Goal: Transaction & Acquisition: Purchase product/service

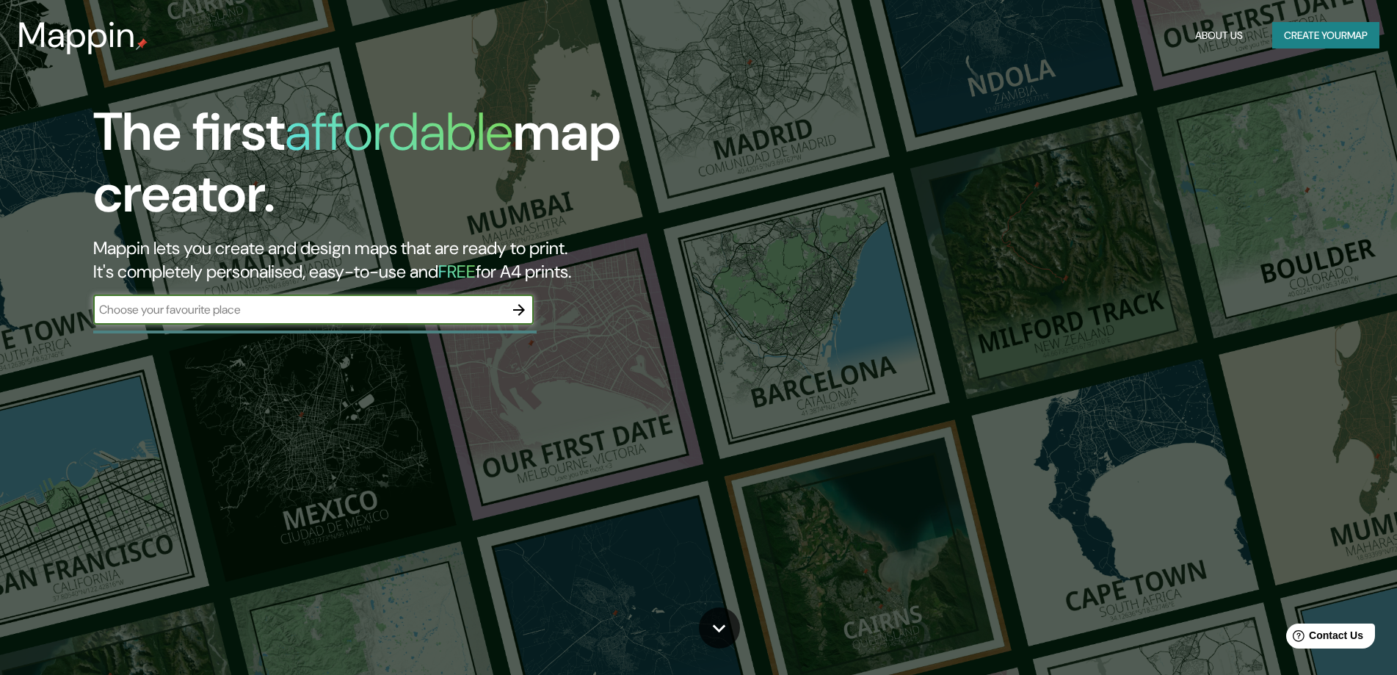
click at [204, 313] on input "text" at bounding box center [298, 309] width 411 height 17
click at [108, 310] on input "[GEOGRAPHIC_DATA]" at bounding box center [298, 309] width 411 height 17
type input "[GEOGRAPHIC_DATA]"
click at [520, 309] on icon "button" at bounding box center [519, 310] width 12 height 12
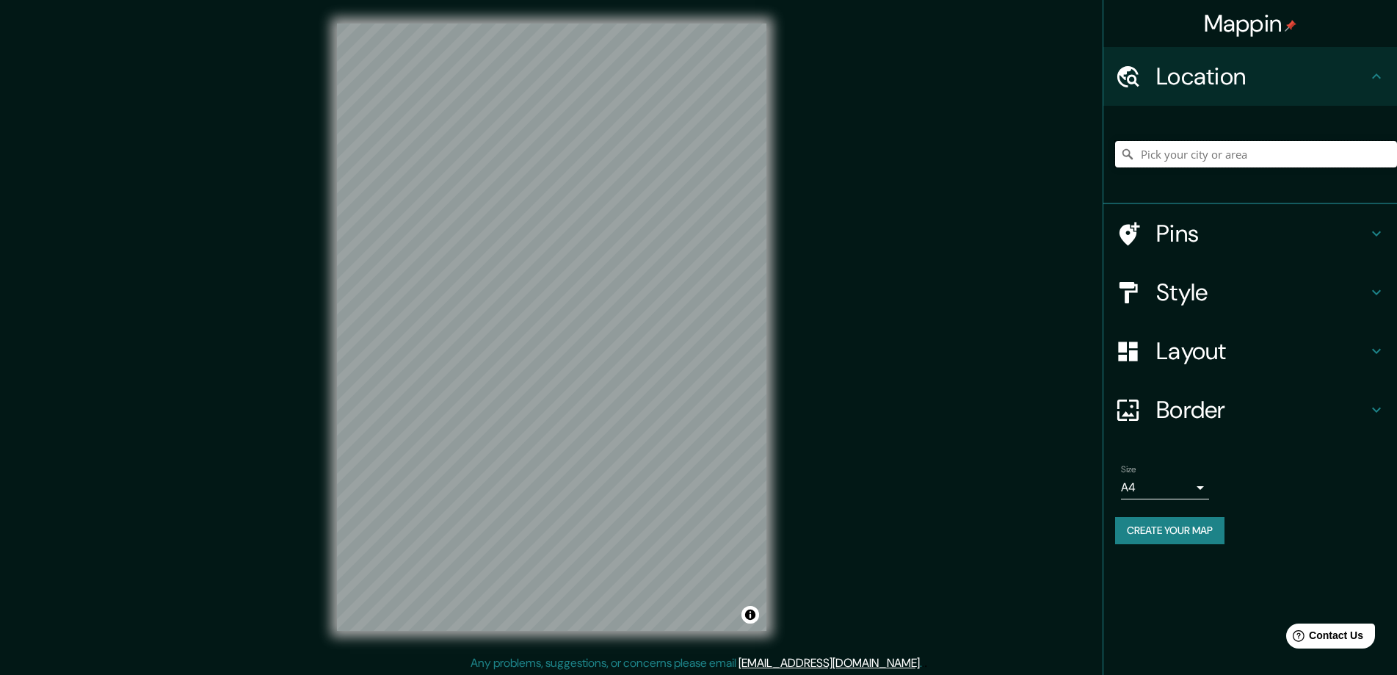
click at [1191, 158] on input "Pick your city or area" at bounding box center [1256, 154] width 282 height 26
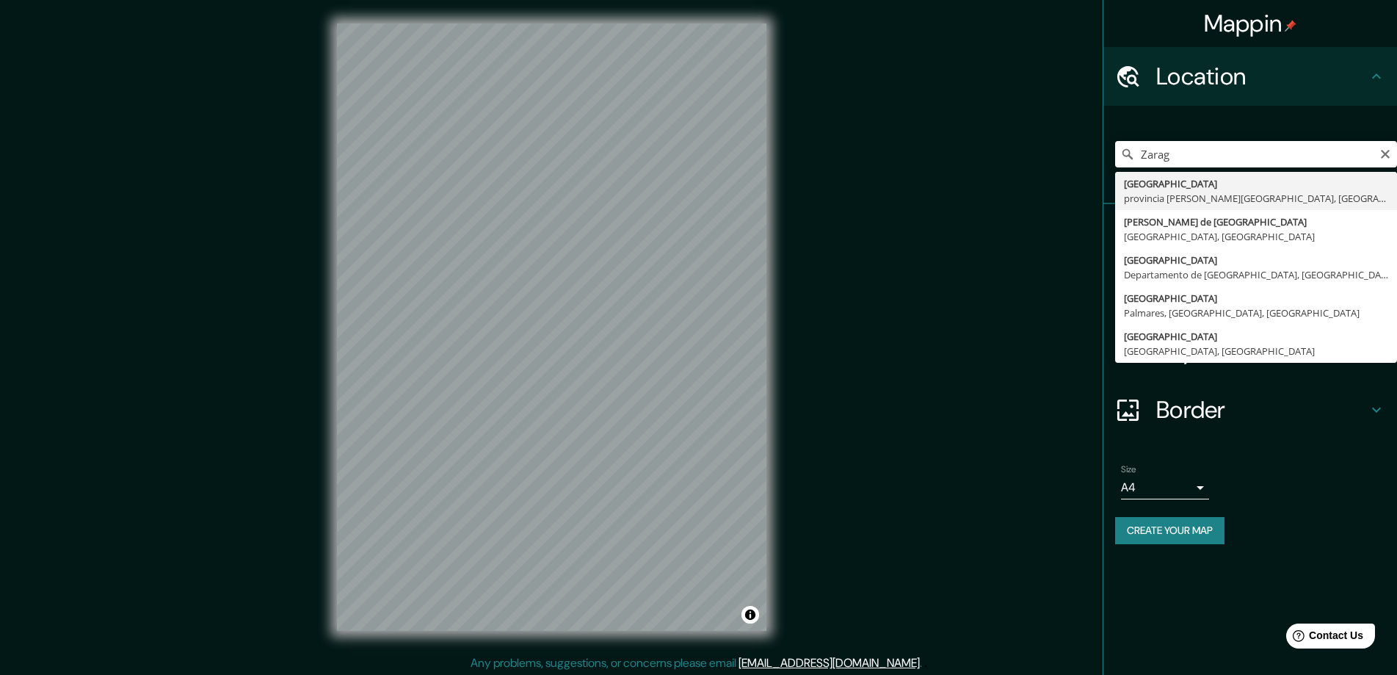
type input "[GEOGRAPHIC_DATA], [GEOGRAPHIC_DATA][PERSON_NAME], [GEOGRAPHIC_DATA]"
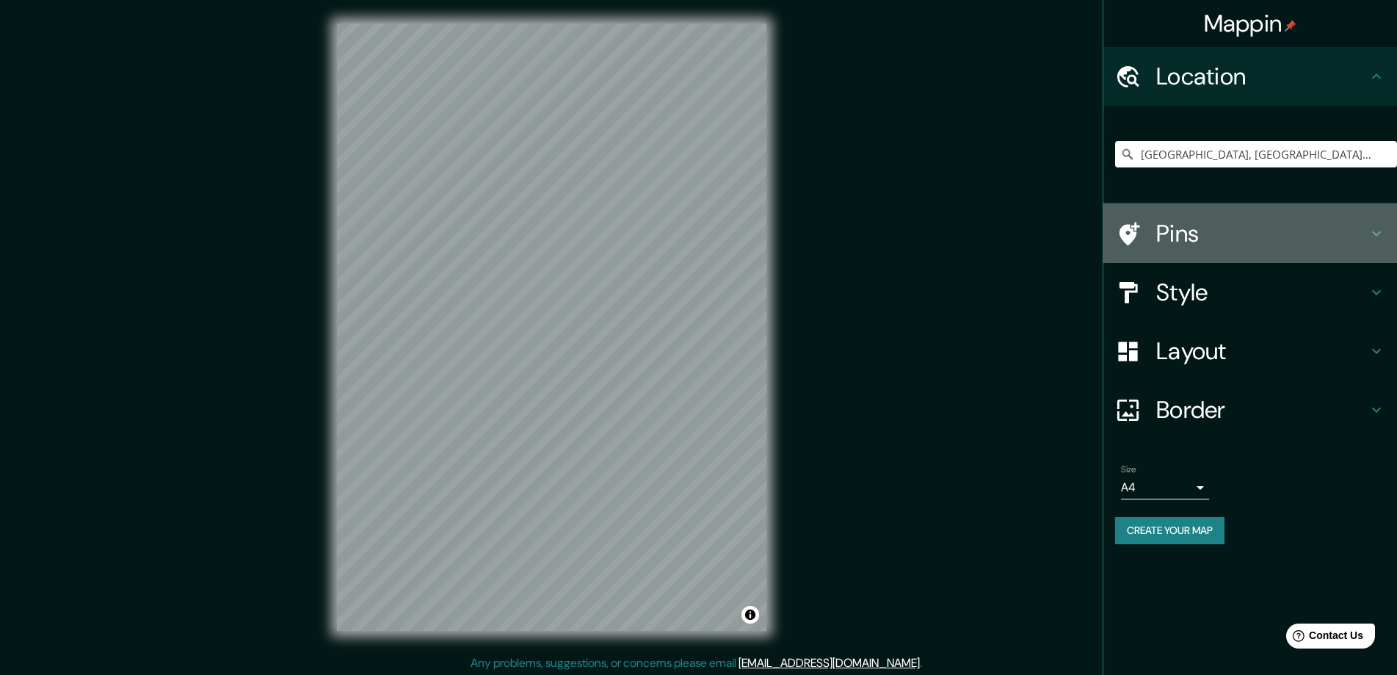
click at [1379, 235] on icon at bounding box center [1376, 234] width 18 height 18
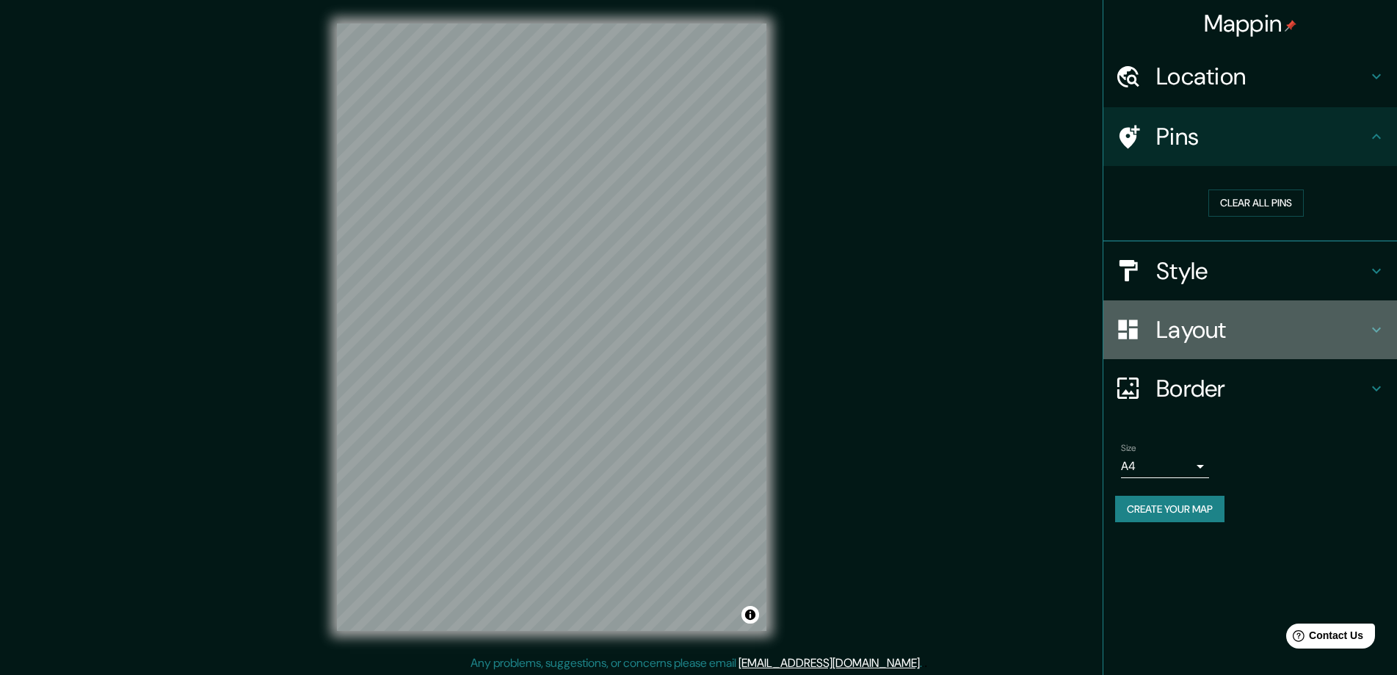
click at [1380, 327] on icon at bounding box center [1376, 330] width 18 height 18
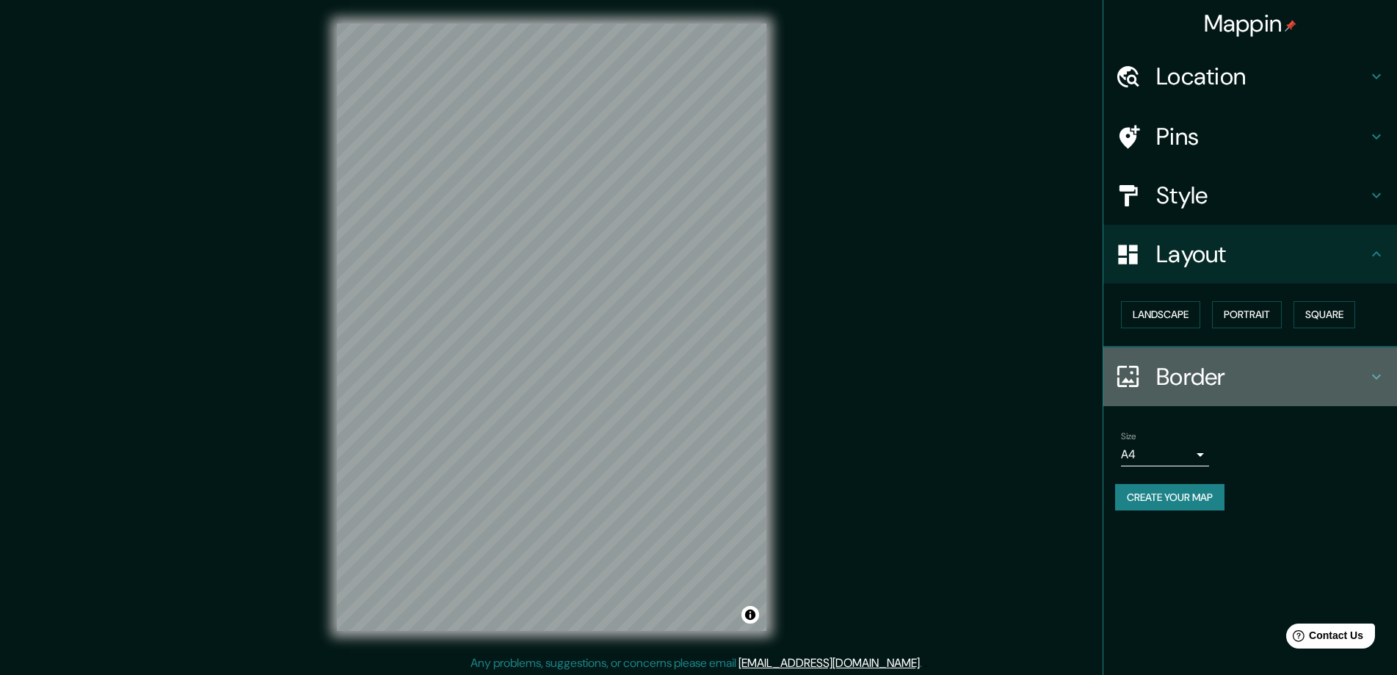
click at [1381, 368] on icon at bounding box center [1376, 377] width 18 height 18
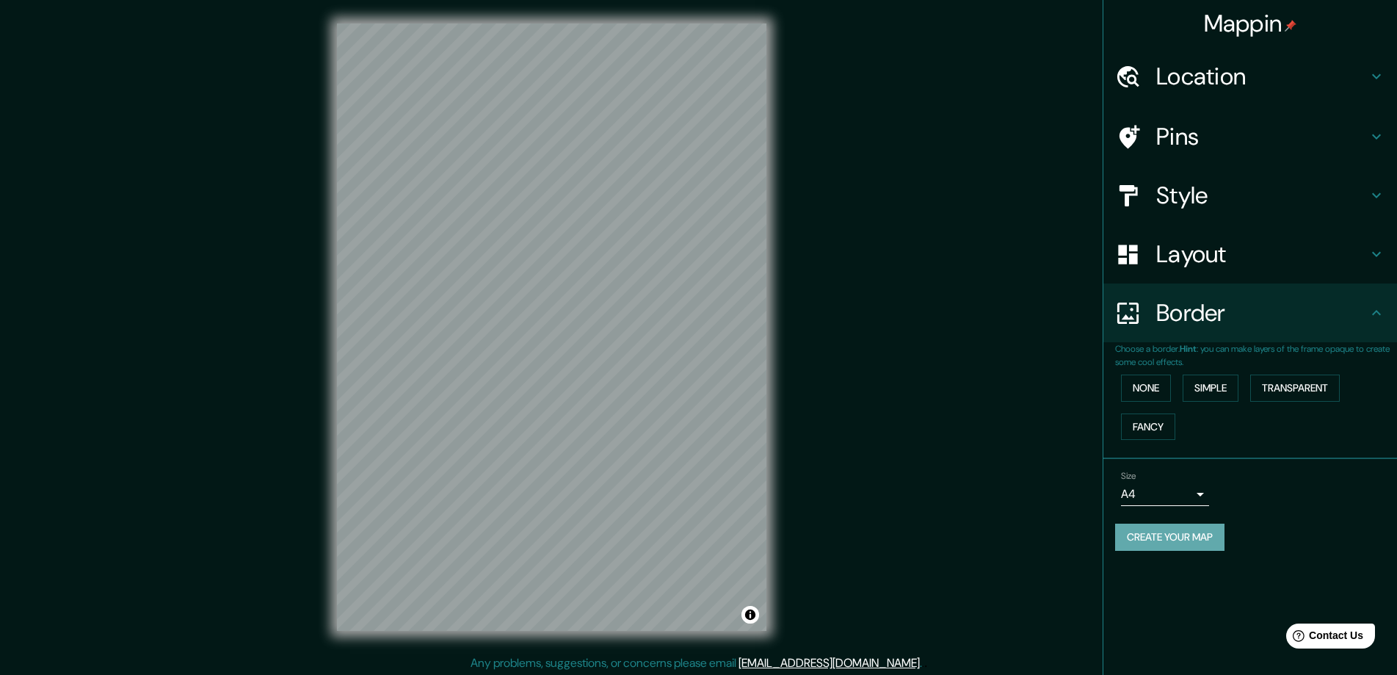
click at [1186, 544] on button "Create your map" at bounding box center [1169, 536] width 109 height 27
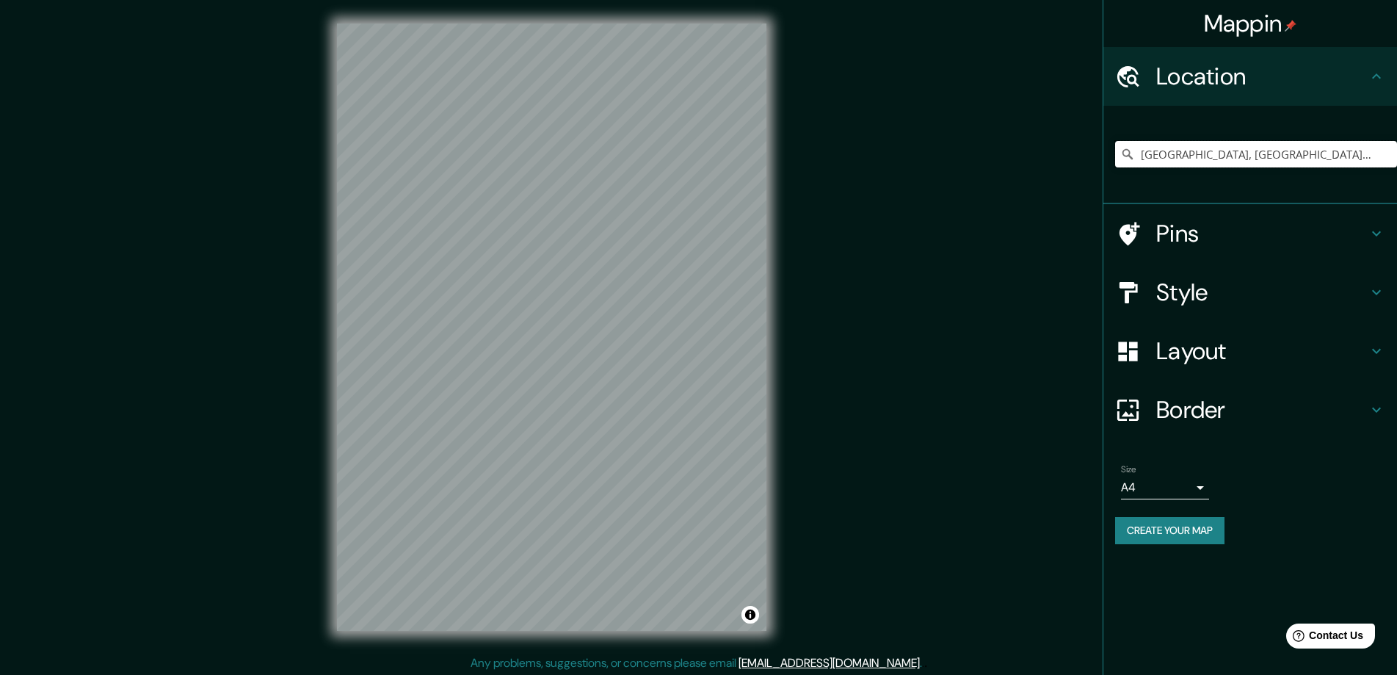
click at [1362, 156] on input "[GEOGRAPHIC_DATA], [GEOGRAPHIC_DATA][PERSON_NAME], [GEOGRAPHIC_DATA]" at bounding box center [1256, 154] width 282 height 26
click at [1355, 159] on input "[GEOGRAPHIC_DATA], [GEOGRAPHIC_DATA][PERSON_NAME], [GEOGRAPHIC_DATA]" at bounding box center [1256, 154] width 282 height 26
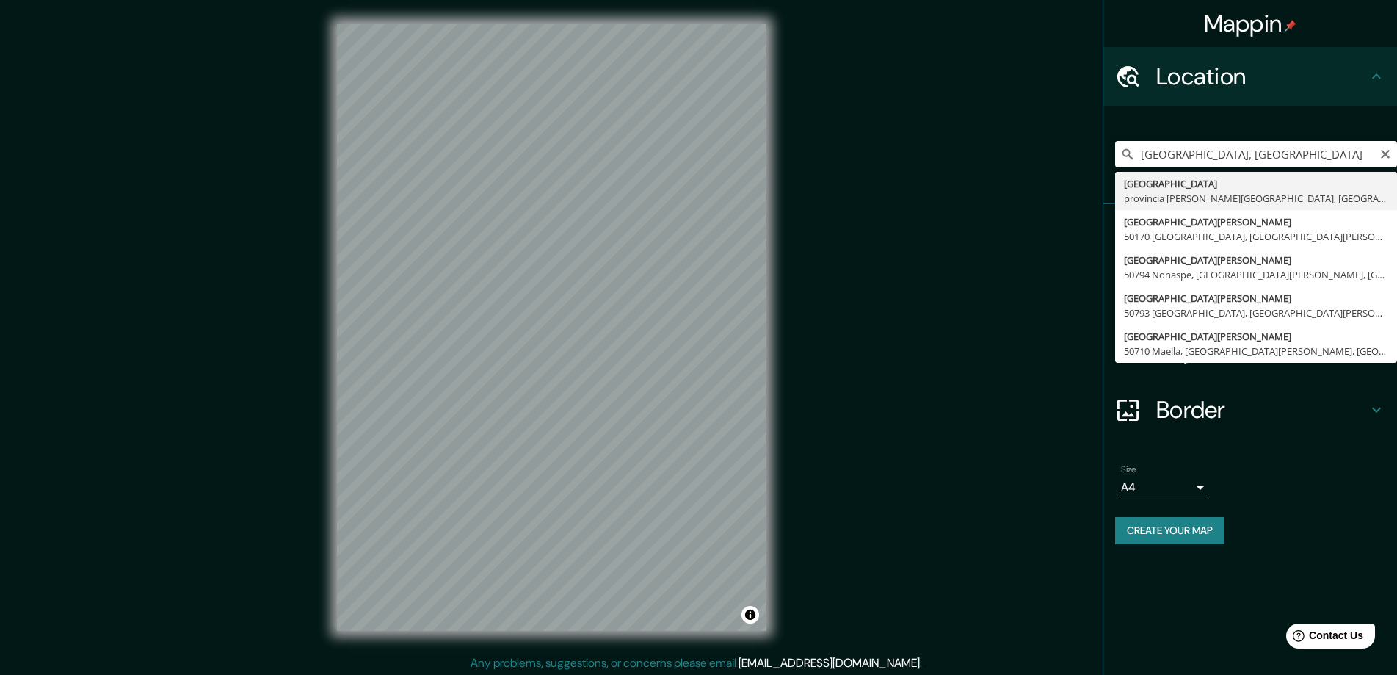
type input "[GEOGRAPHIC_DATA], [GEOGRAPHIC_DATA][PERSON_NAME], [GEOGRAPHIC_DATA]"
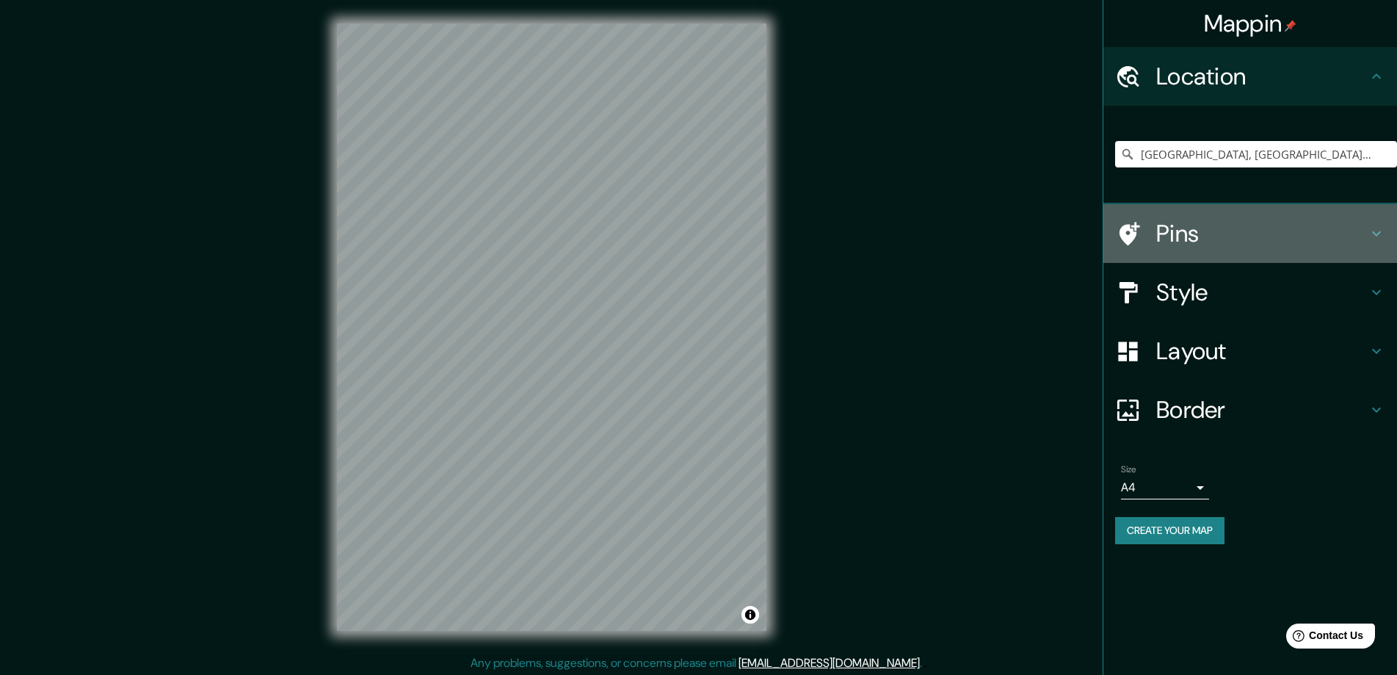
click at [1380, 233] on icon at bounding box center [1376, 234] width 18 height 18
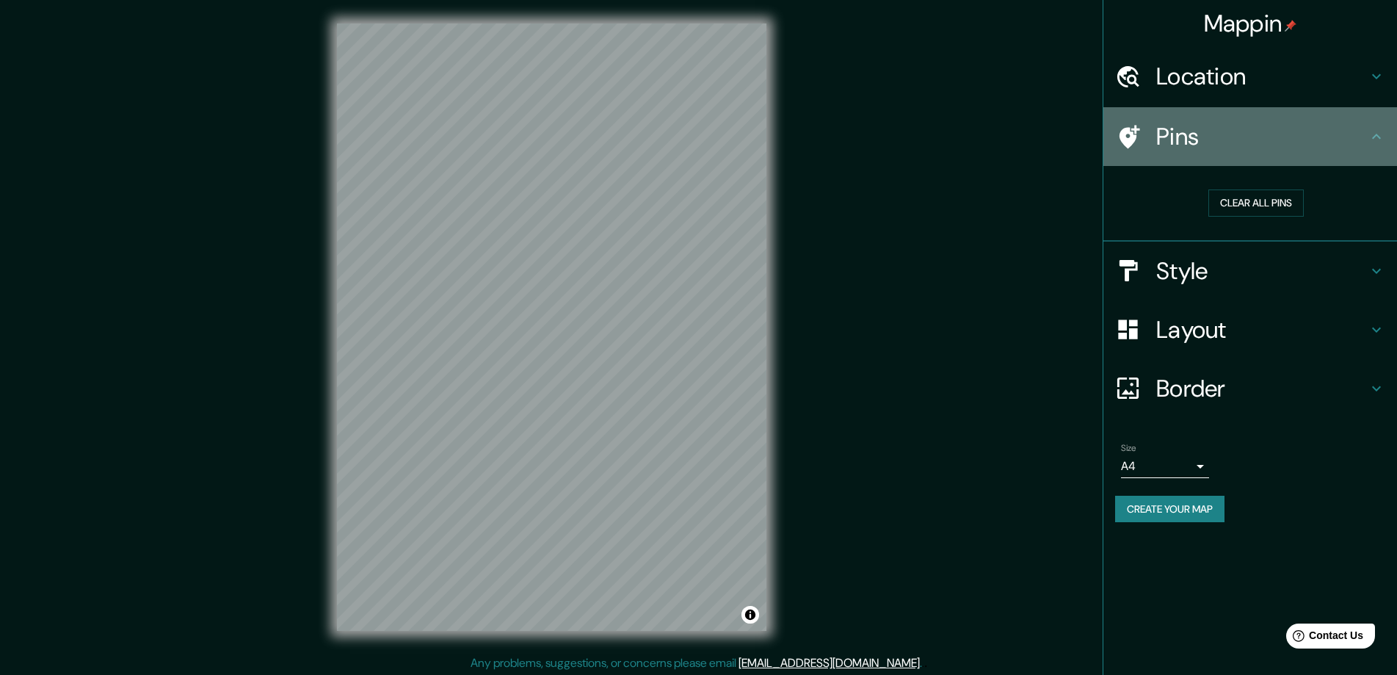
click at [1167, 142] on h4 "Pins" at bounding box center [1261, 136] width 211 height 29
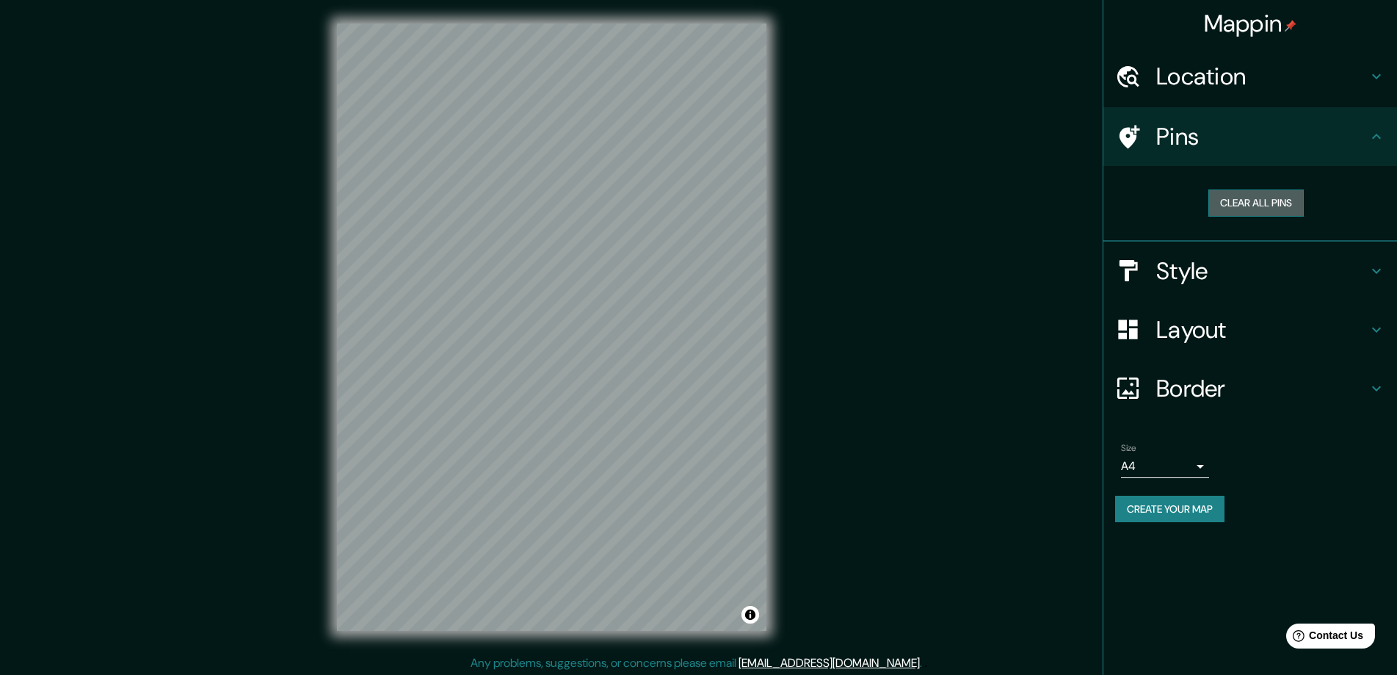
click at [1252, 196] on button "Clear all pins" at bounding box center [1255, 202] width 95 height 27
click at [1118, 133] on icon at bounding box center [1128, 137] width 26 height 26
click at [1180, 269] on h4 "Style" at bounding box center [1261, 270] width 211 height 29
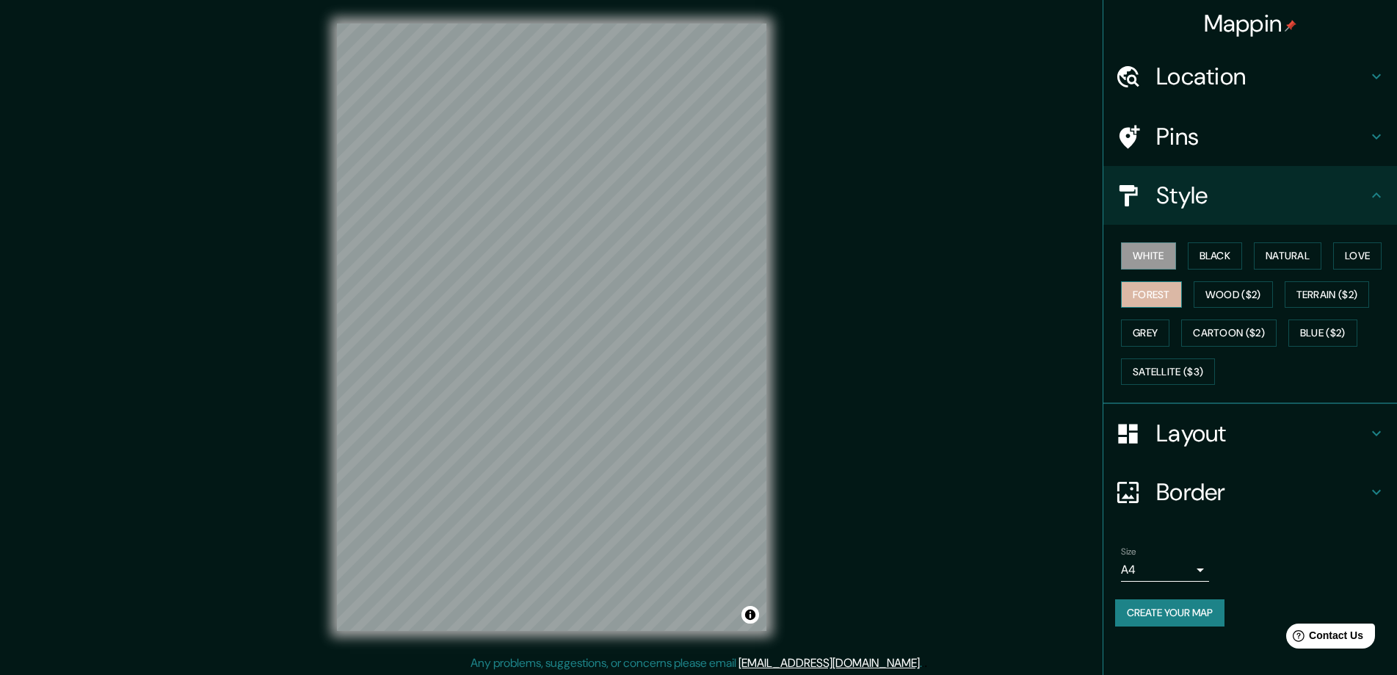
click at [1149, 290] on button "Forest" at bounding box center [1151, 294] width 61 height 27
click at [1283, 253] on button "Natural" at bounding box center [1288, 255] width 68 height 27
click at [1216, 255] on button "Black" at bounding box center [1215, 255] width 55 height 27
click at [1356, 258] on button "Love" at bounding box center [1357, 255] width 48 height 27
click at [1231, 295] on button "Wood ($2)" at bounding box center [1233, 294] width 79 height 27
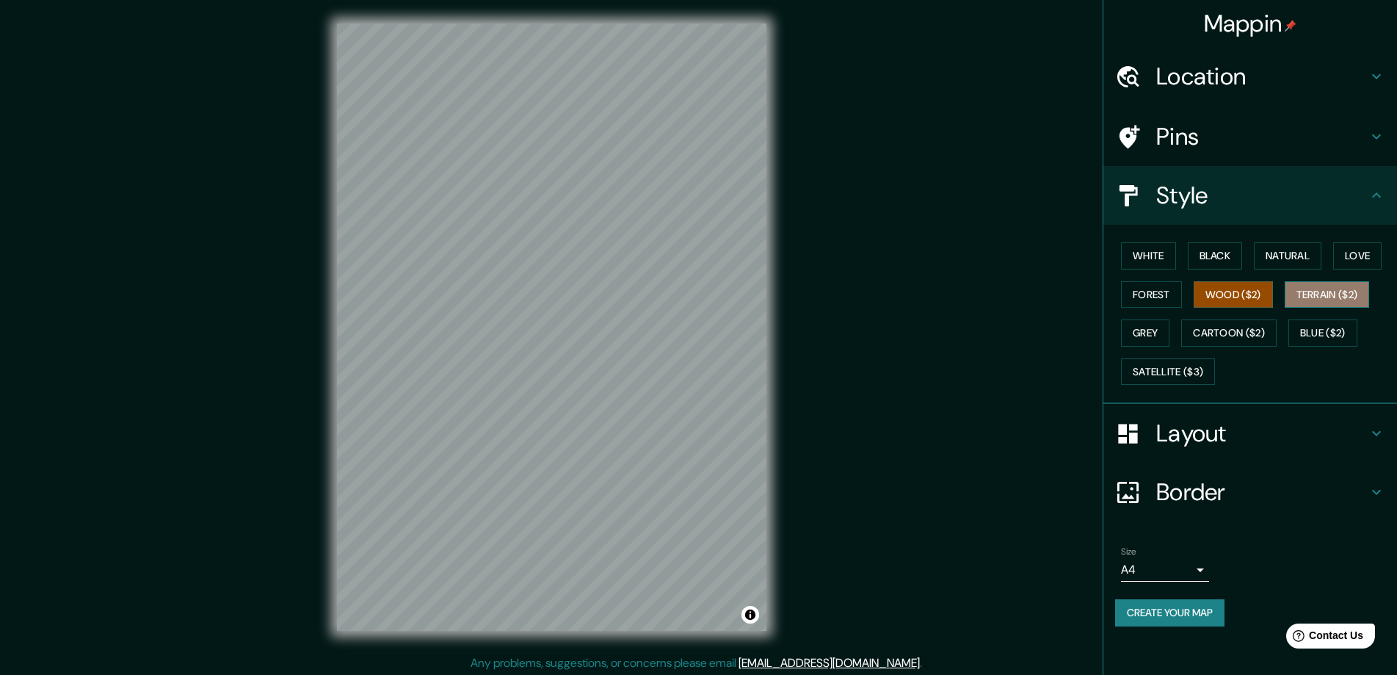
click at [1325, 291] on button "Terrain ($2)" at bounding box center [1327, 294] width 85 height 27
click at [1315, 335] on button "Blue ($2)" at bounding box center [1322, 332] width 69 height 27
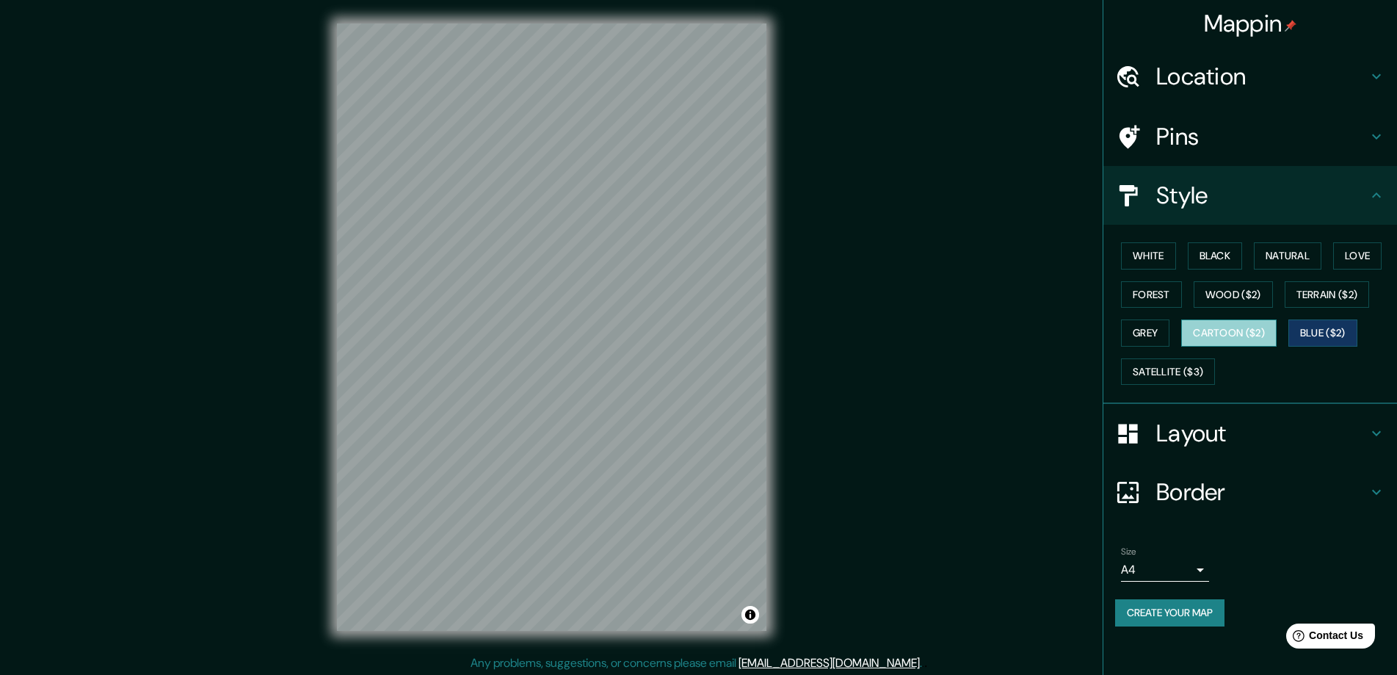
click at [1225, 333] on button "Cartoon ($2)" at bounding box center [1228, 332] width 95 height 27
click at [1158, 327] on button "Grey" at bounding box center [1145, 332] width 48 height 27
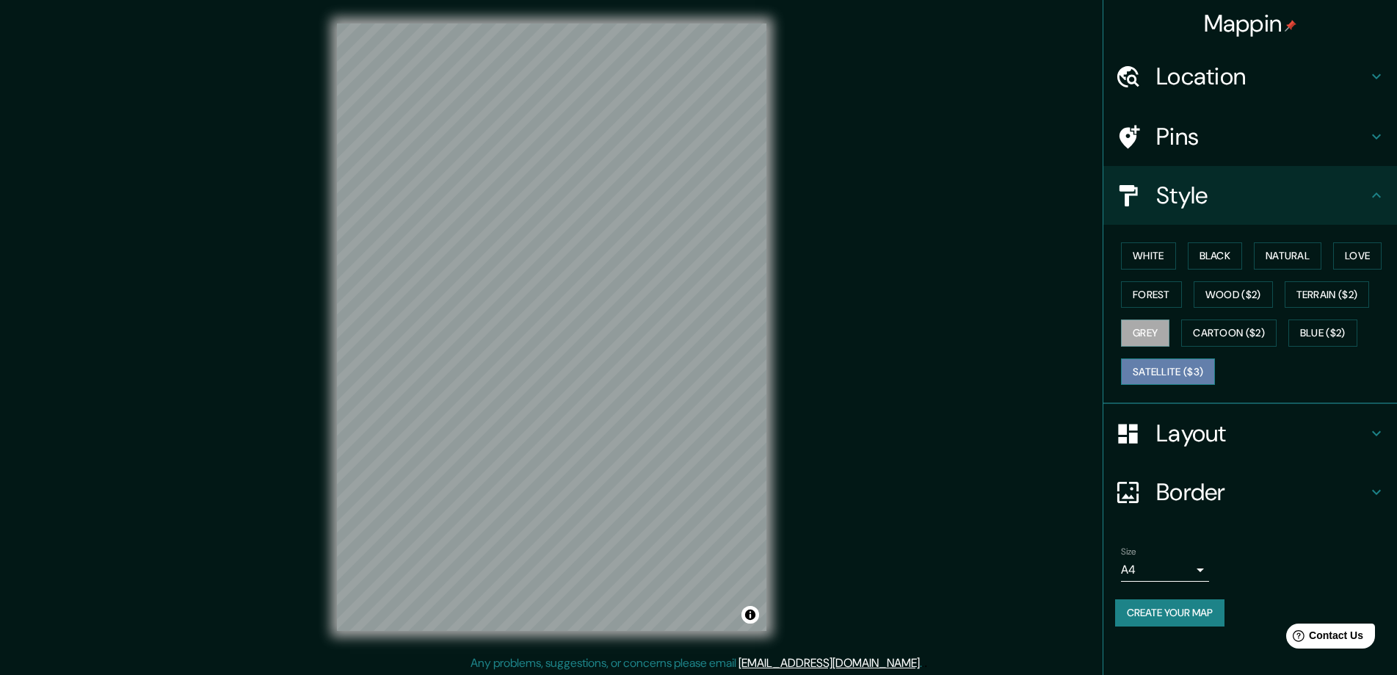
click at [1155, 372] on button "Satellite ($3)" at bounding box center [1168, 371] width 94 height 27
click at [1158, 297] on button "Forest" at bounding box center [1151, 294] width 61 height 27
click at [1235, 261] on button "Black" at bounding box center [1215, 255] width 55 height 27
click at [1273, 251] on button "Natural" at bounding box center [1288, 255] width 68 height 27
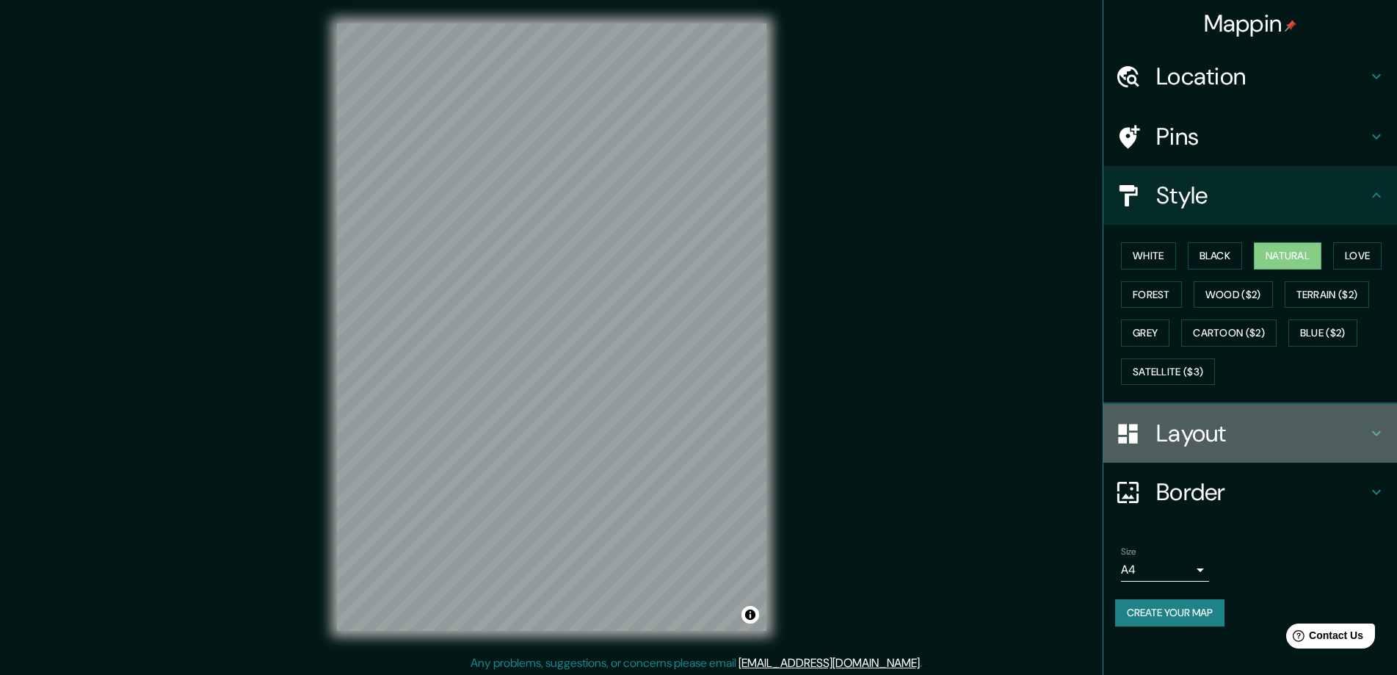
click at [1376, 432] on icon at bounding box center [1376, 433] width 18 height 18
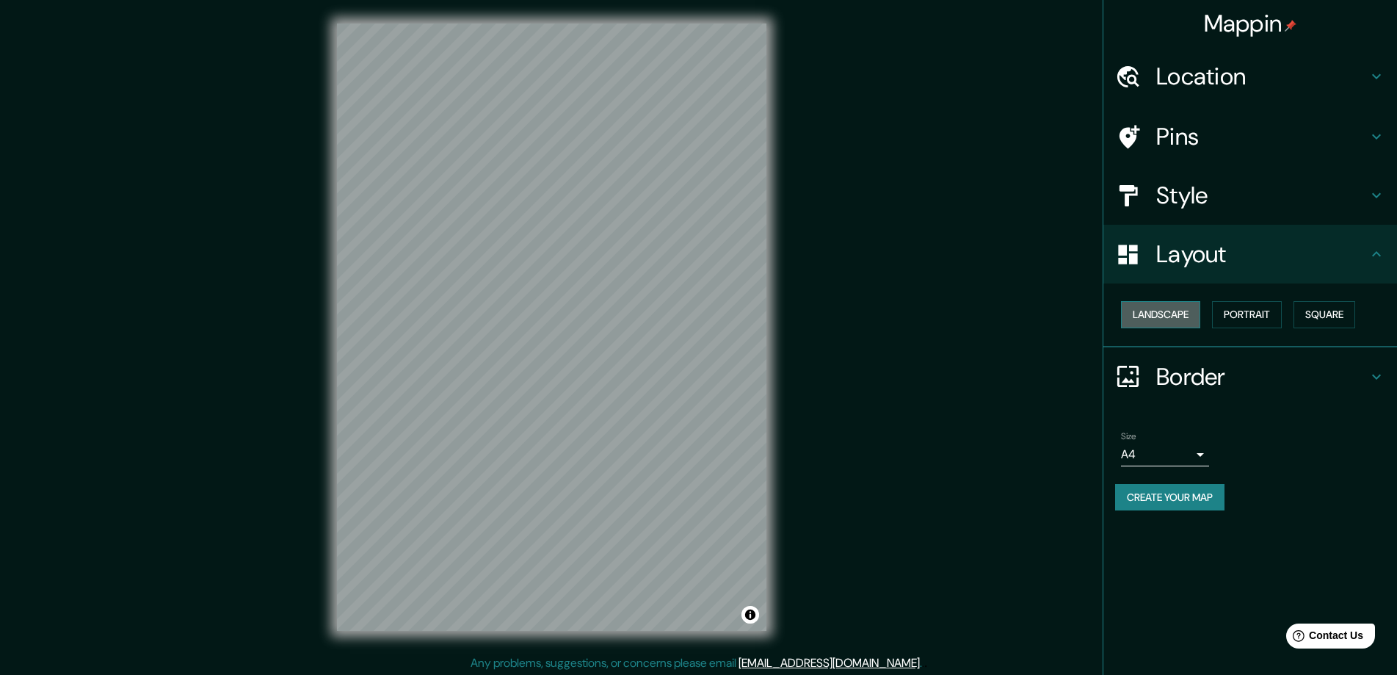
click at [1172, 310] on button "Landscape" at bounding box center [1160, 314] width 79 height 27
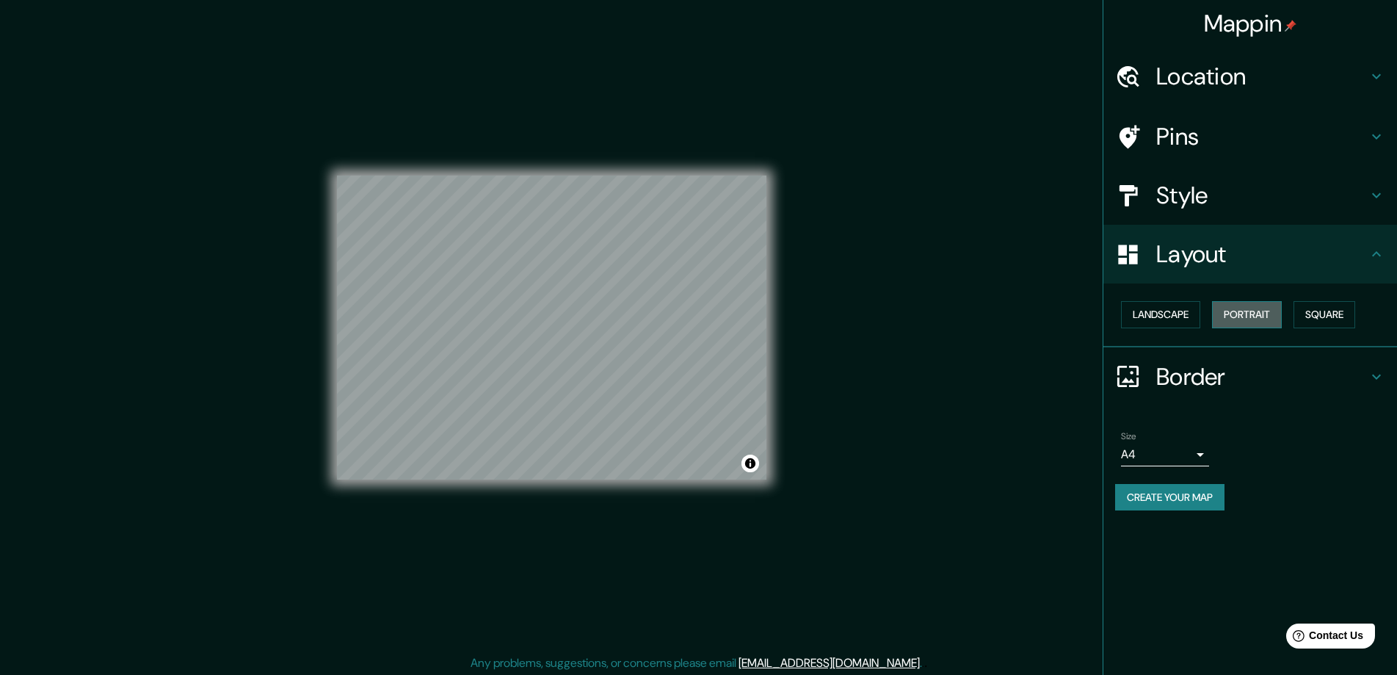
click at [1250, 315] on button "Portrait" at bounding box center [1247, 314] width 70 height 27
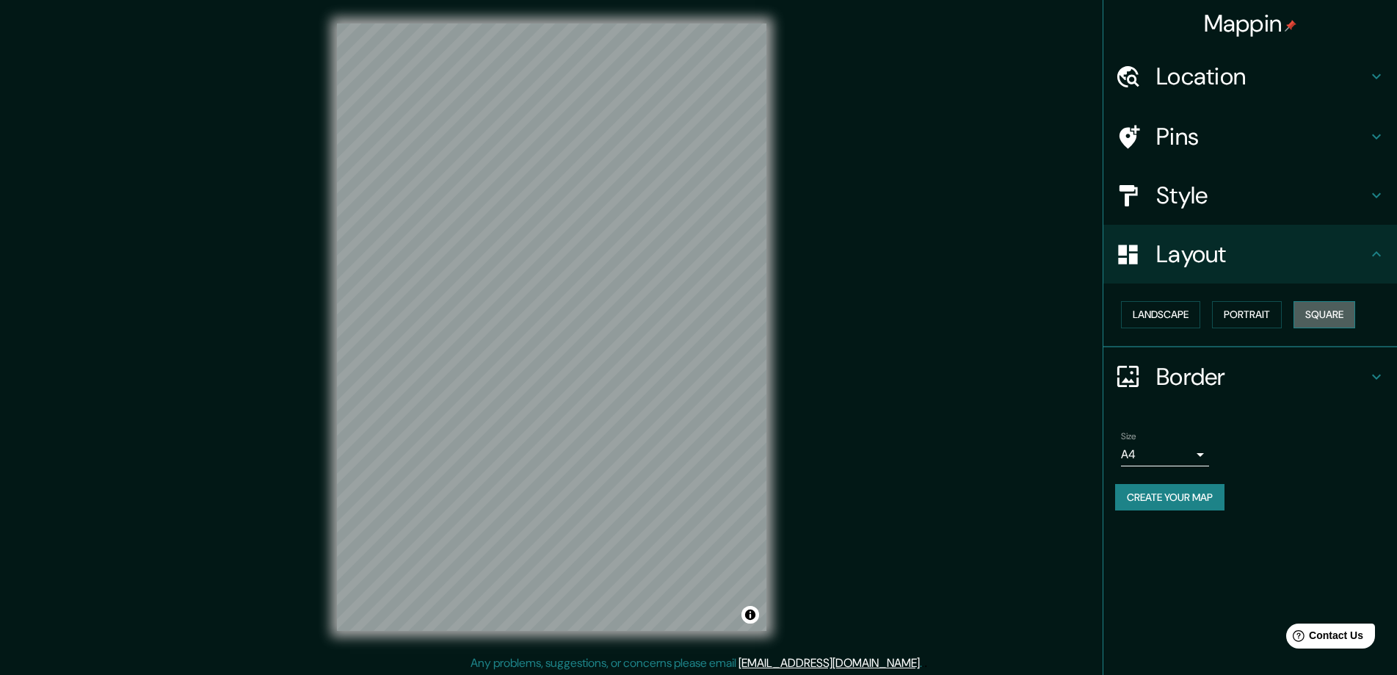
click at [1329, 316] on button "Square" at bounding box center [1324, 314] width 62 height 27
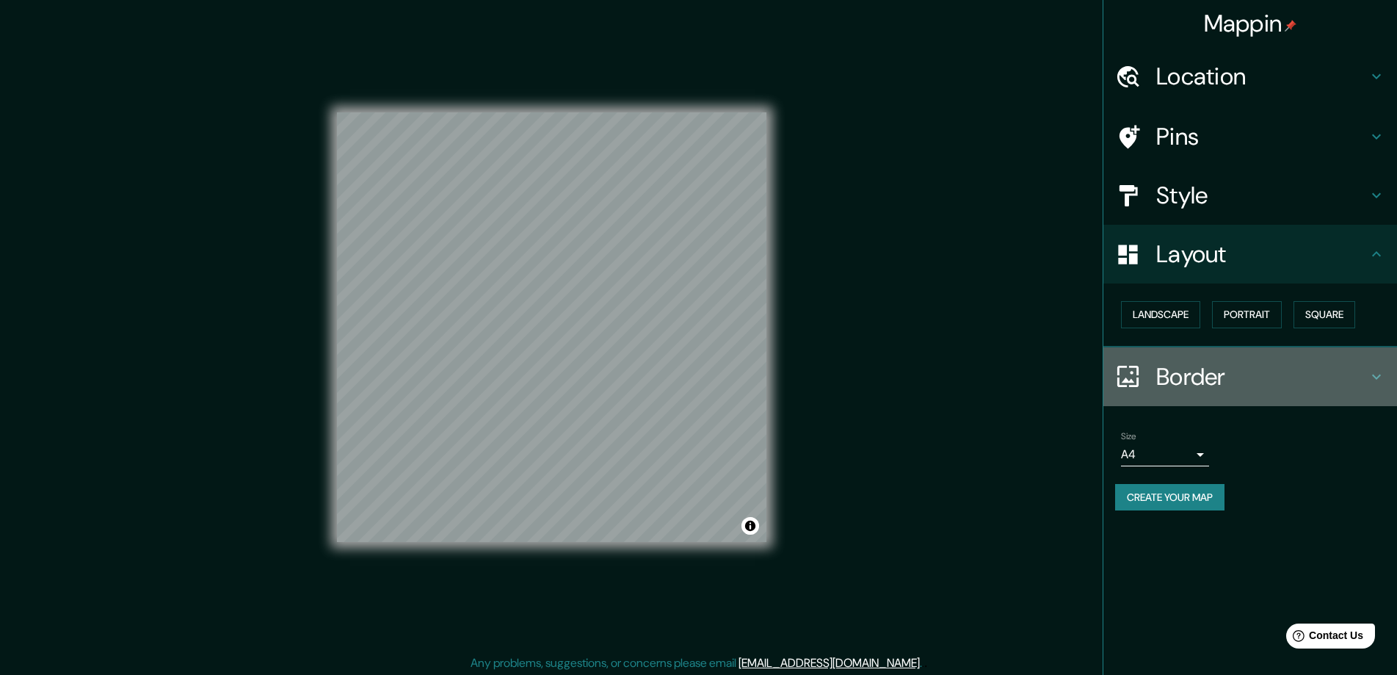
click at [1378, 373] on icon at bounding box center [1376, 377] width 18 height 18
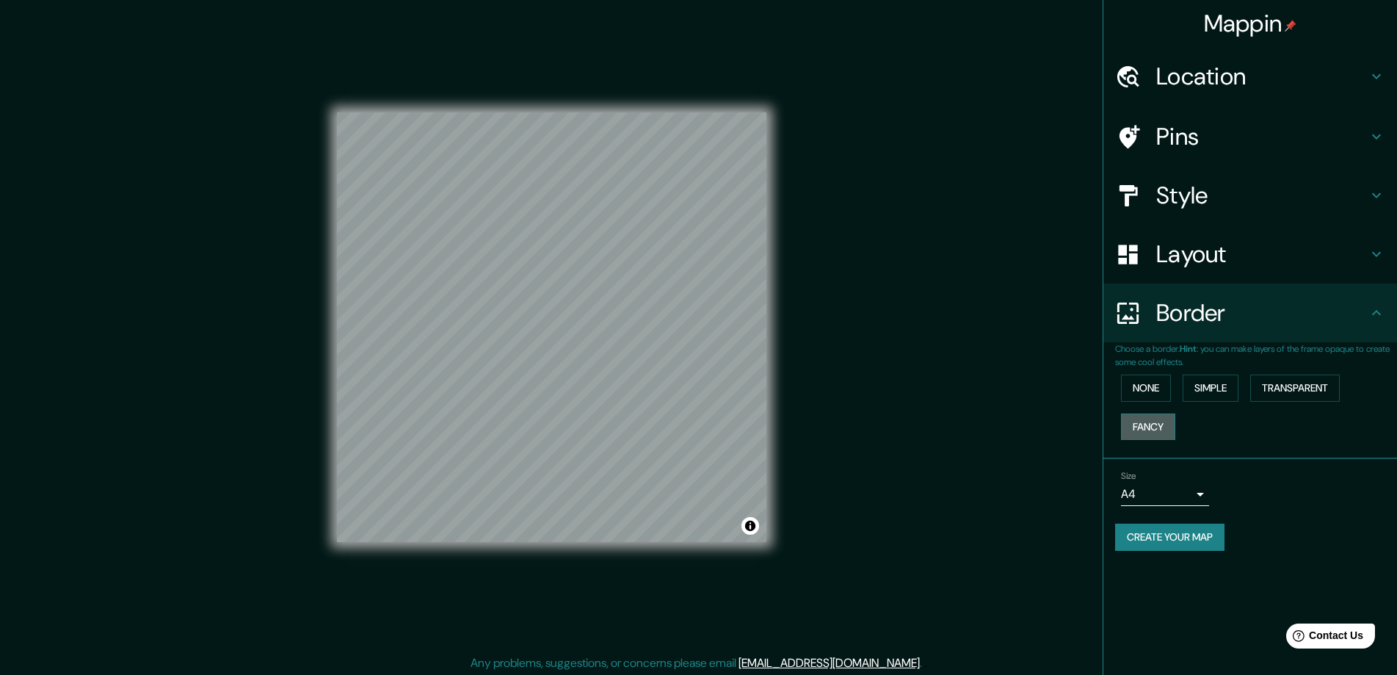
click at [1168, 425] on button "Fancy" at bounding box center [1148, 426] width 54 height 27
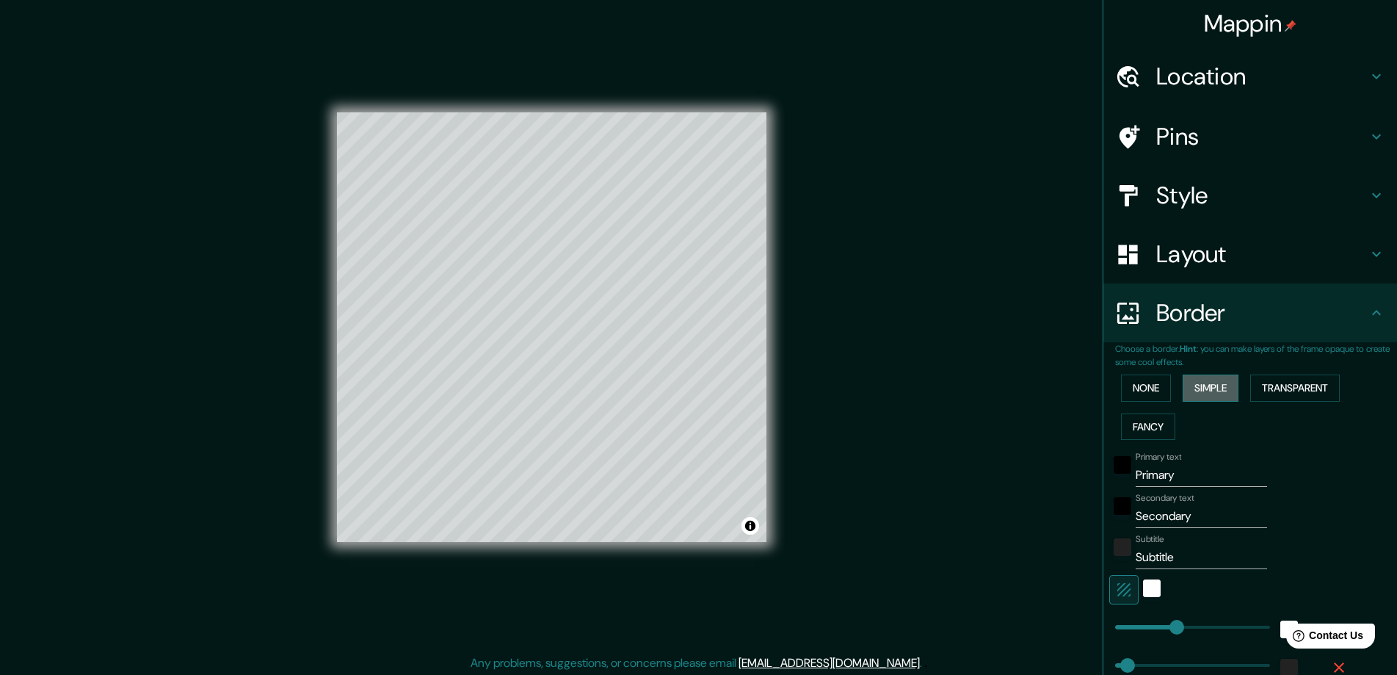
click at [1201, 391] on button "Simple" at bounding box center [1211, 387] width 56 height 27
click at [1282, 388] on button "Transparent" at bounding box center [1295, 387] width 90 height 27
click at [1173, 474] on input "Primary" at bounding box center [1201, 474] width 131 height 23
type input "Primar"
type input "281"
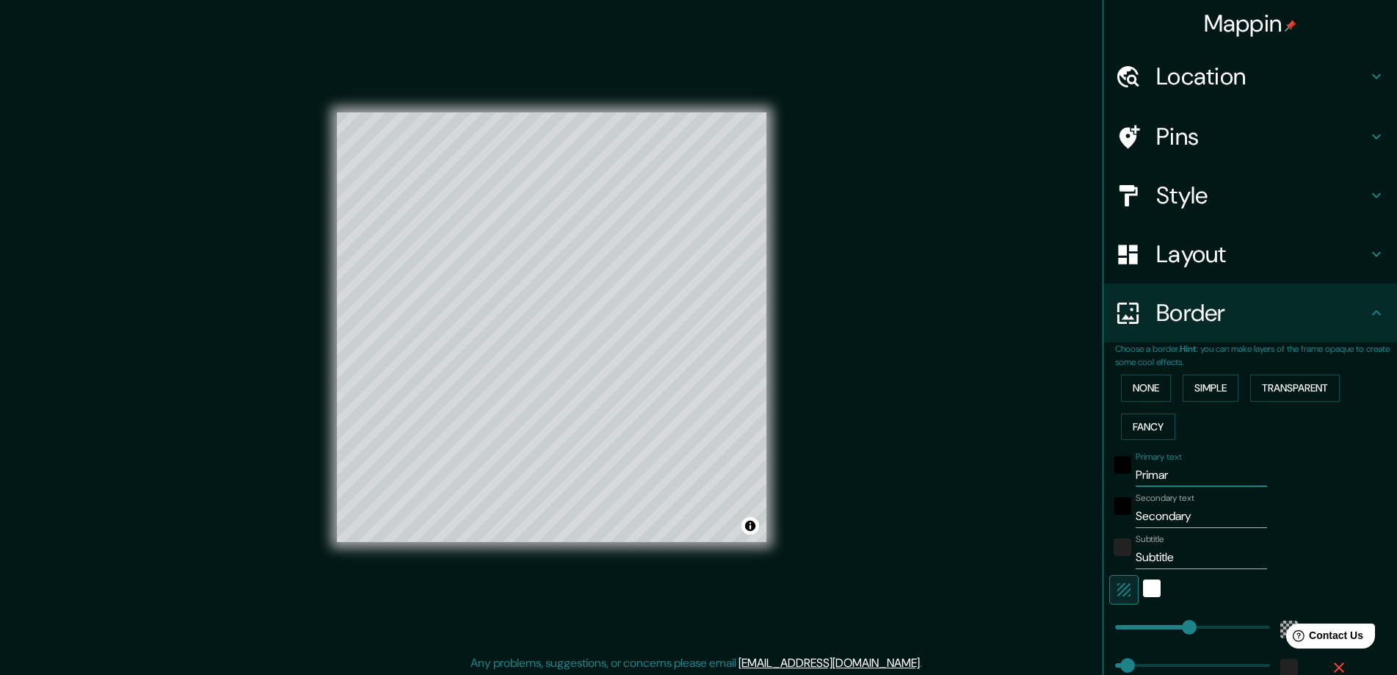
type input "47"
type input "Prima"
type input "281"
type input "47"
type input "Prim"
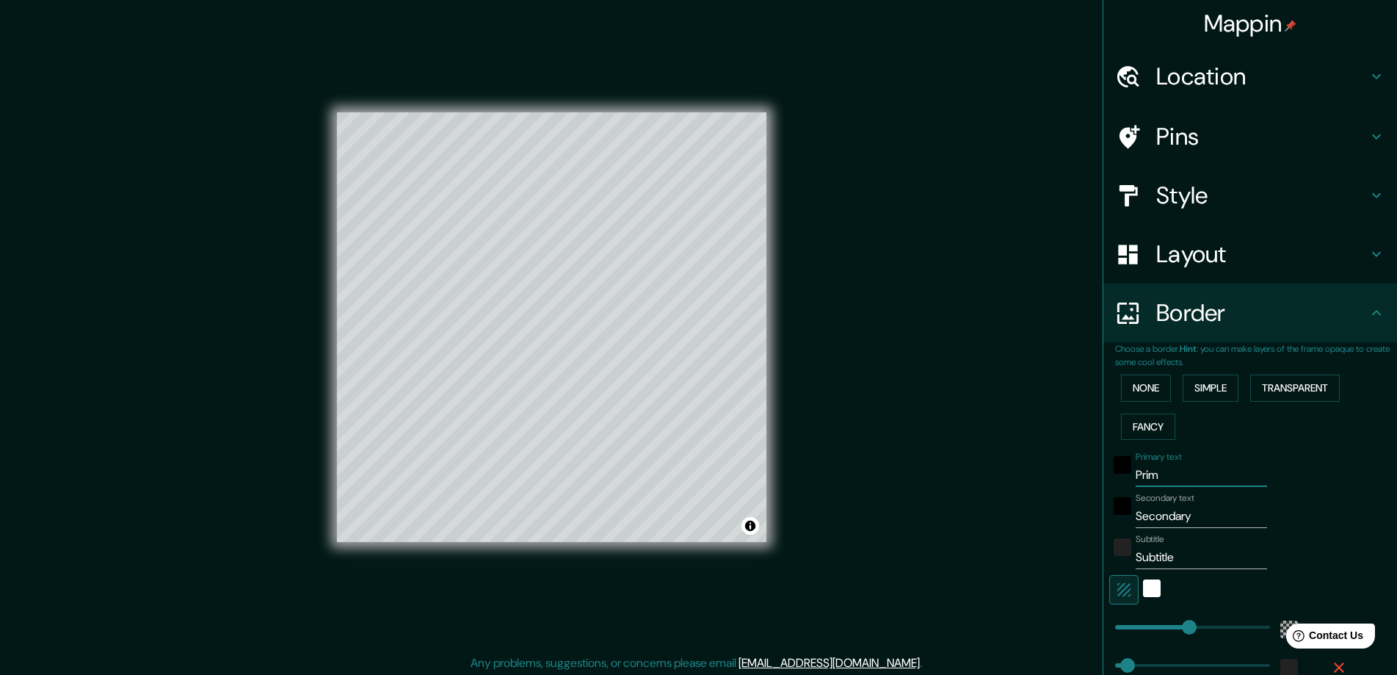
type input "281"
type input "47"
type input "Pri"
type input "281"
type input "47"
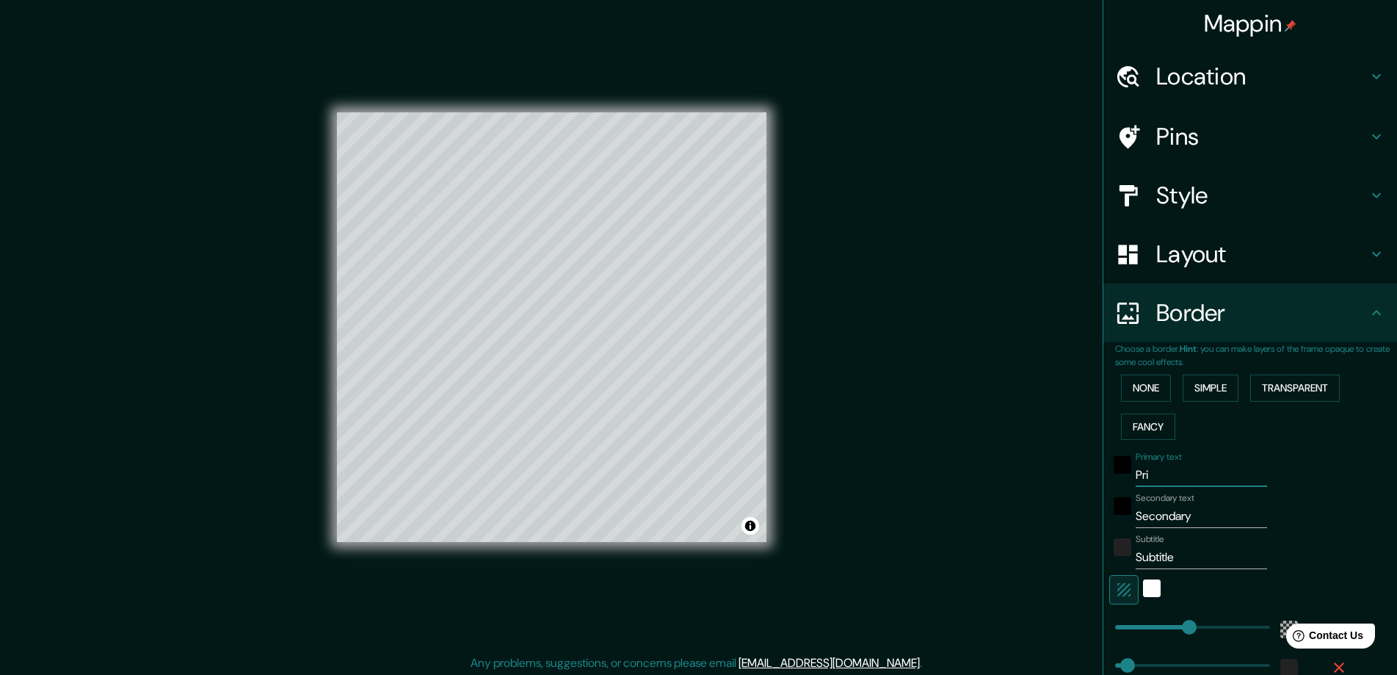
type input "Pr"
type input "281"
type input "47"
type input "P"
type input "281"
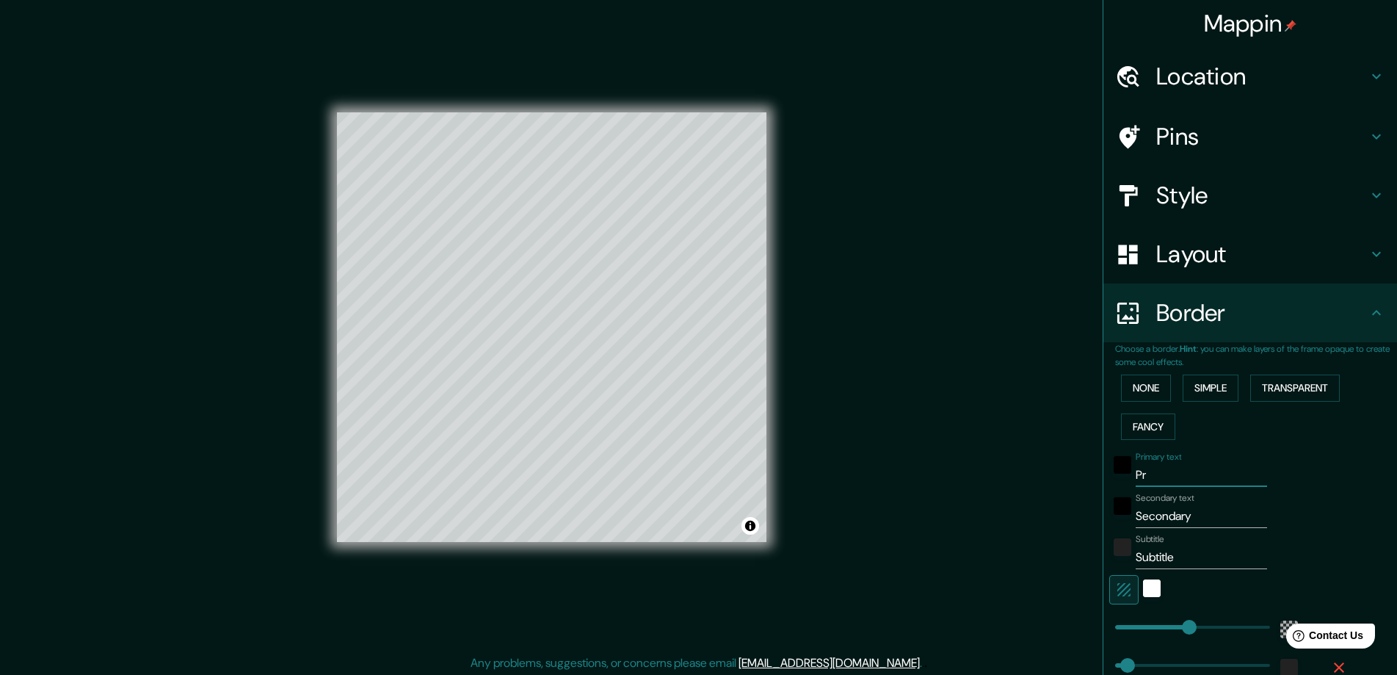
type input "47"
type input "281"
type input "47"
type input "Z"
type input "281"
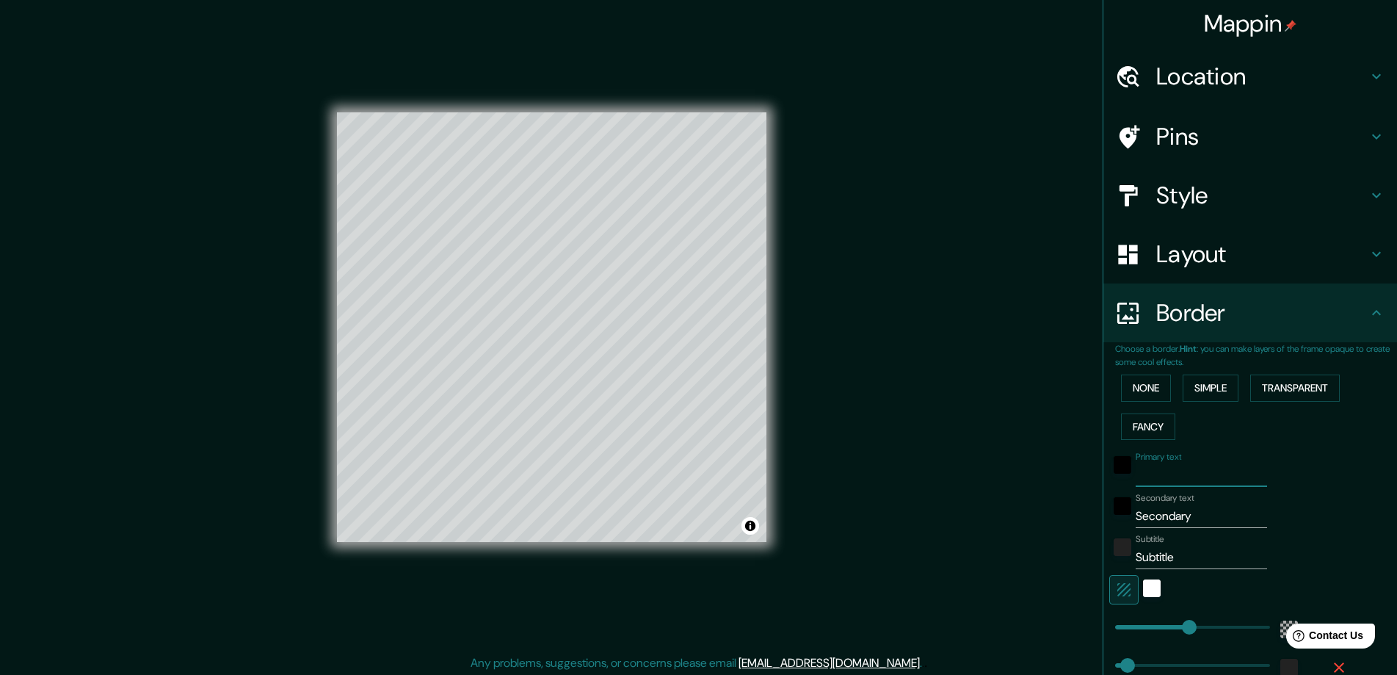
type input "47"
type input "Za"
type input "281"
type input "47"
type input "Zar"
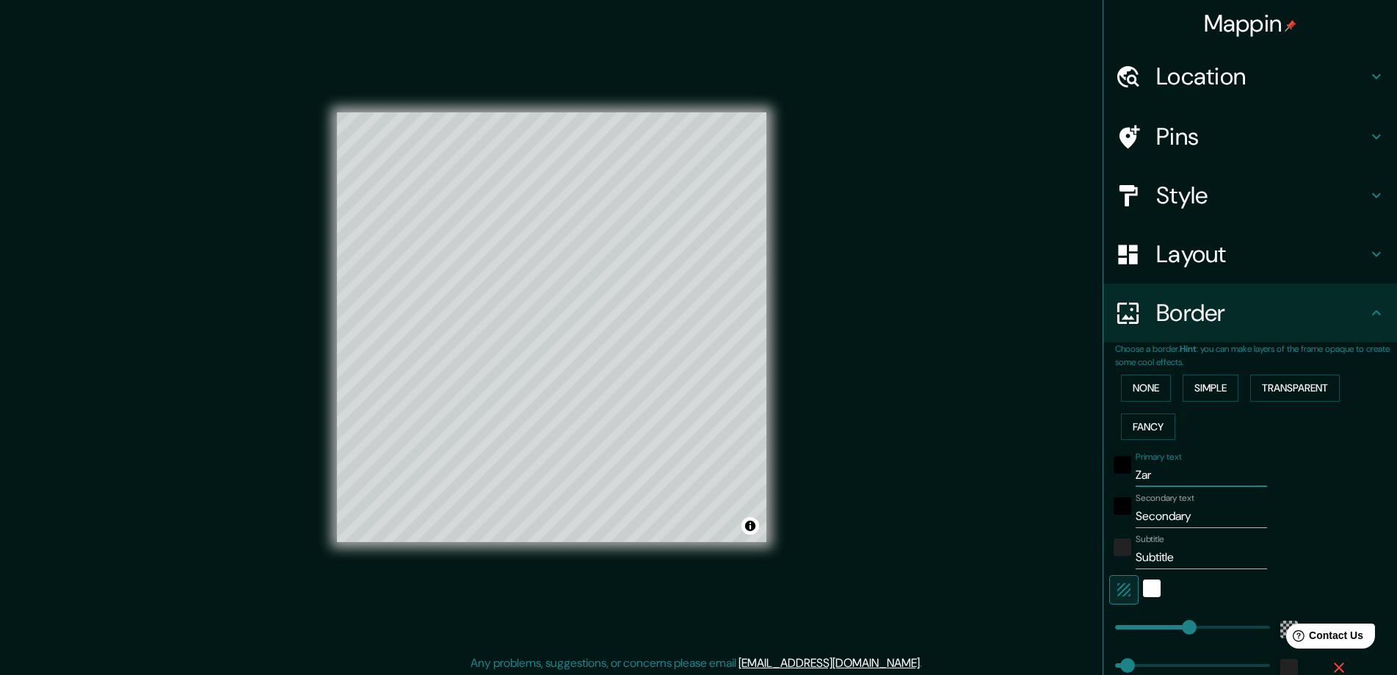
type input "281"
type input "47"
type input "Zara"
type input "281"
type input "47"
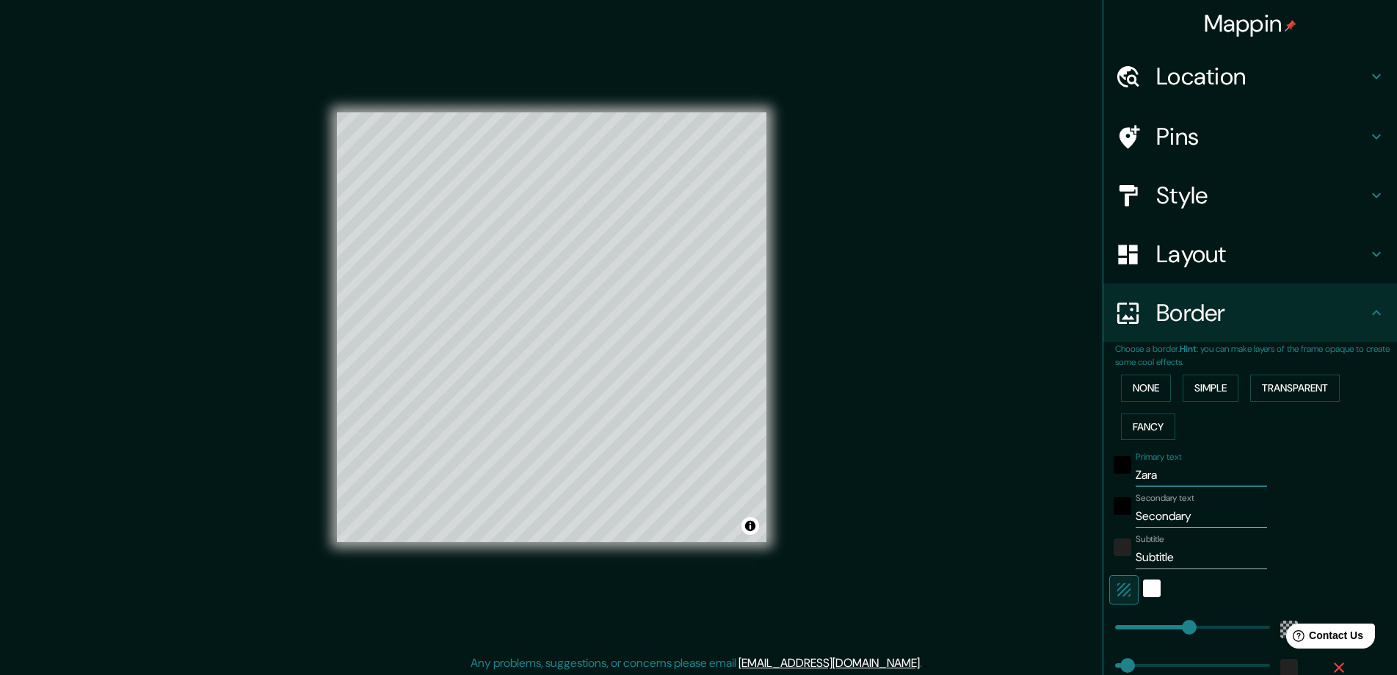
type input "Zarag"
type input "281"
type input "47"
type input "Zaragoz"
type input "281"
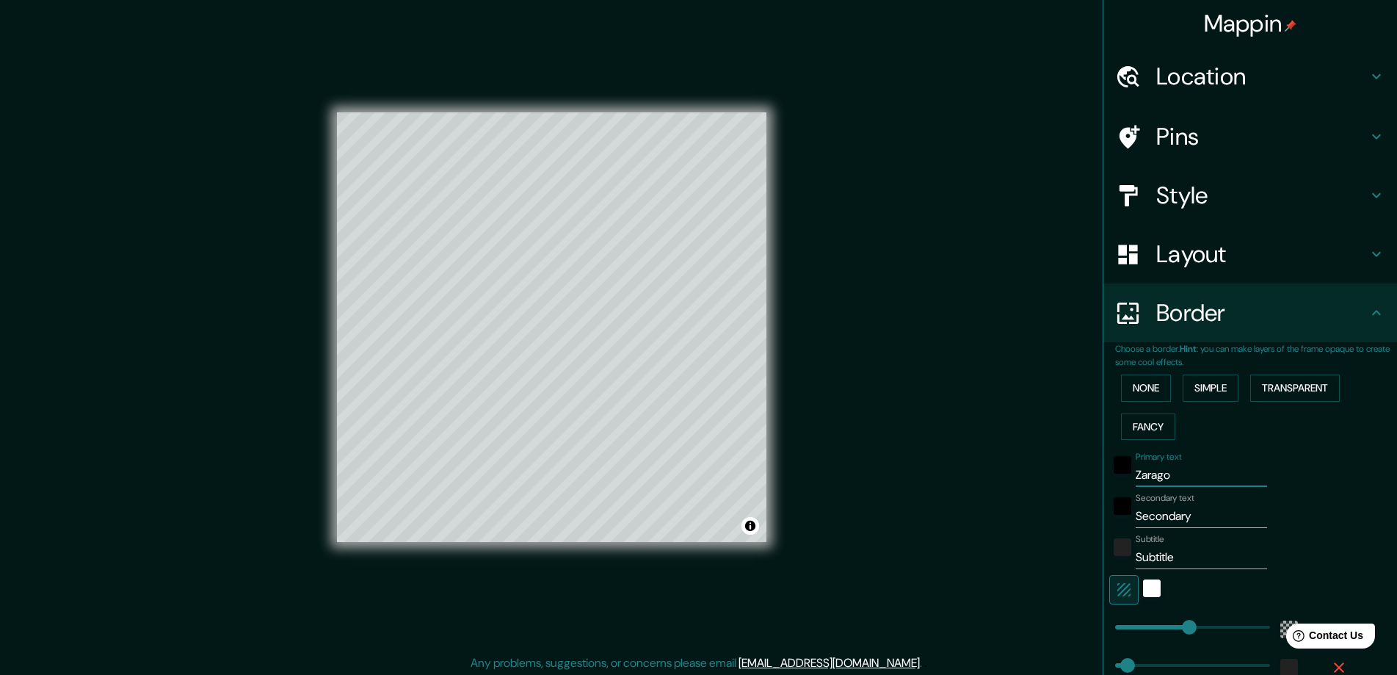
type input "47"
type input "[GEOGRAPHIC_DATA]"
type input "281"
type input "47"
type input "281"
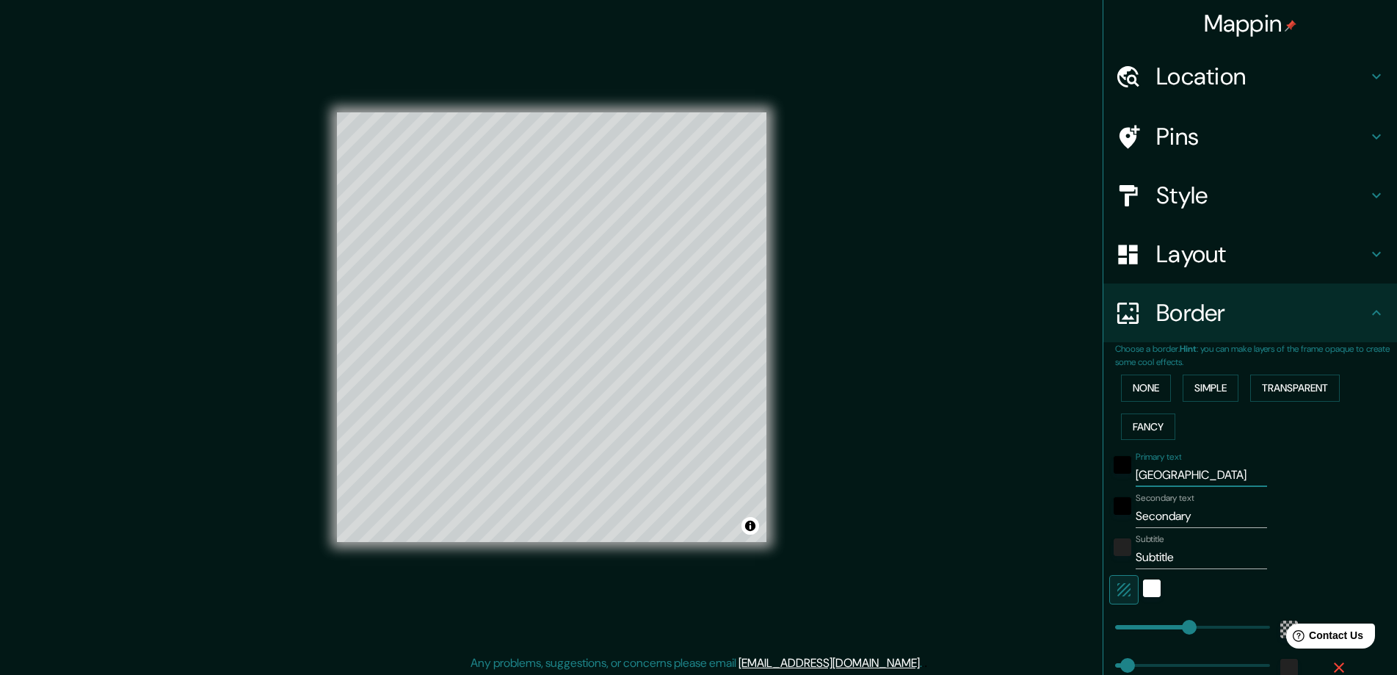
type input "[GEOGRAPHIC_DATA]"
type input "230"
drag, startPoint x: 1177, startPoint y: 625, endPoint x: 1163, endPoint y: 625, distance: 13.9
type input "47"
type input "167"
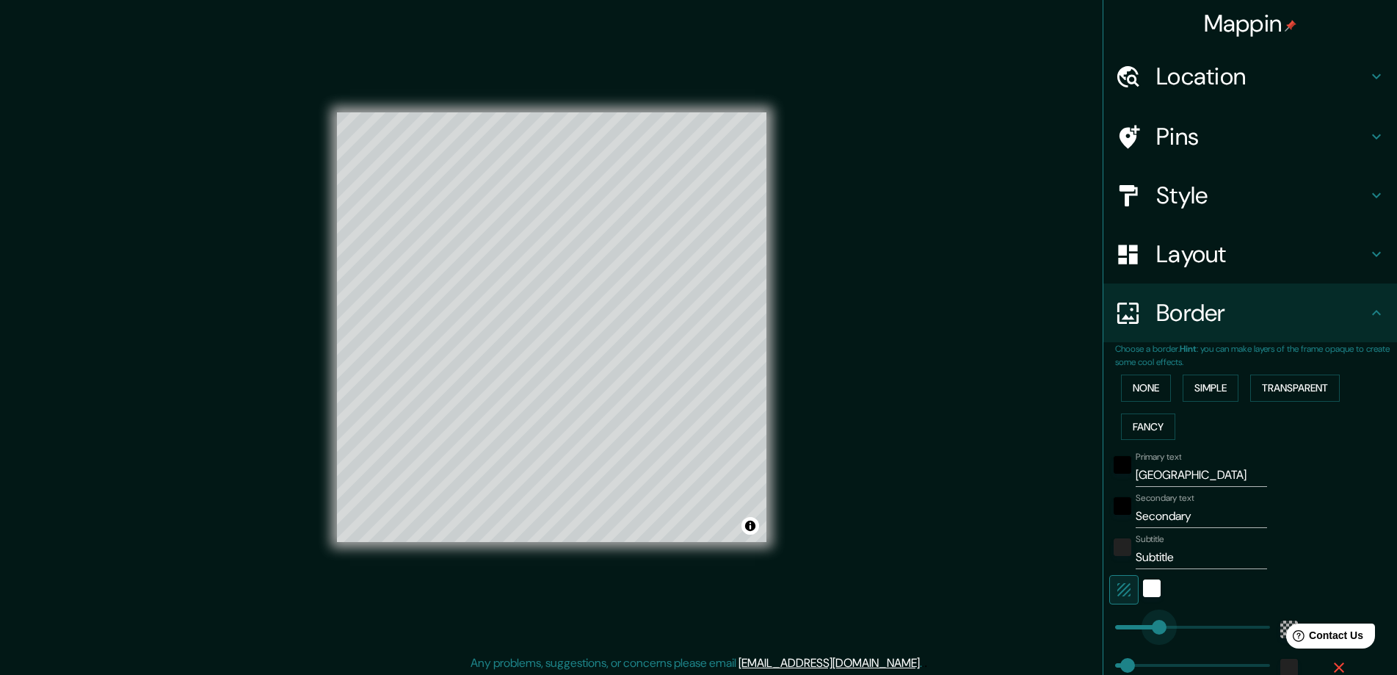
drag, startPoint x: 1163, startPoint y: 625, endPoint x: 1147, endPoint y: 629, distance: 17.3
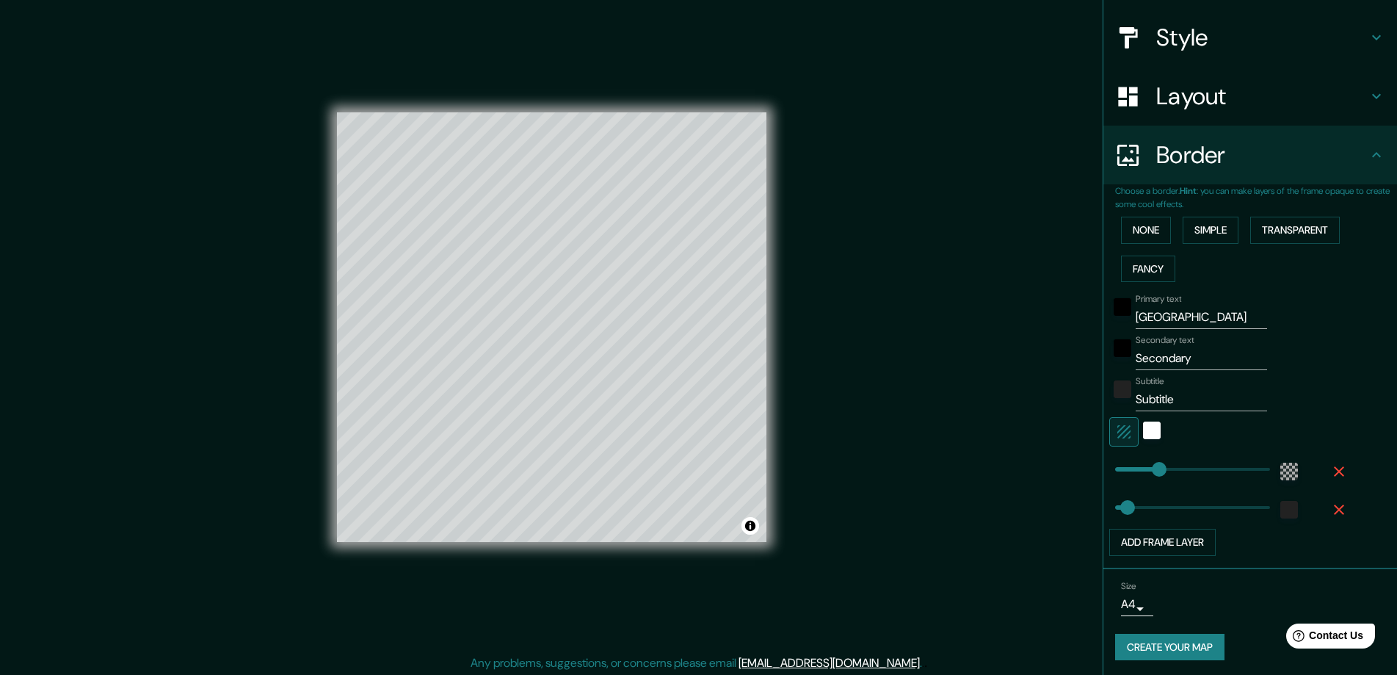
scroll to position [161, 0]
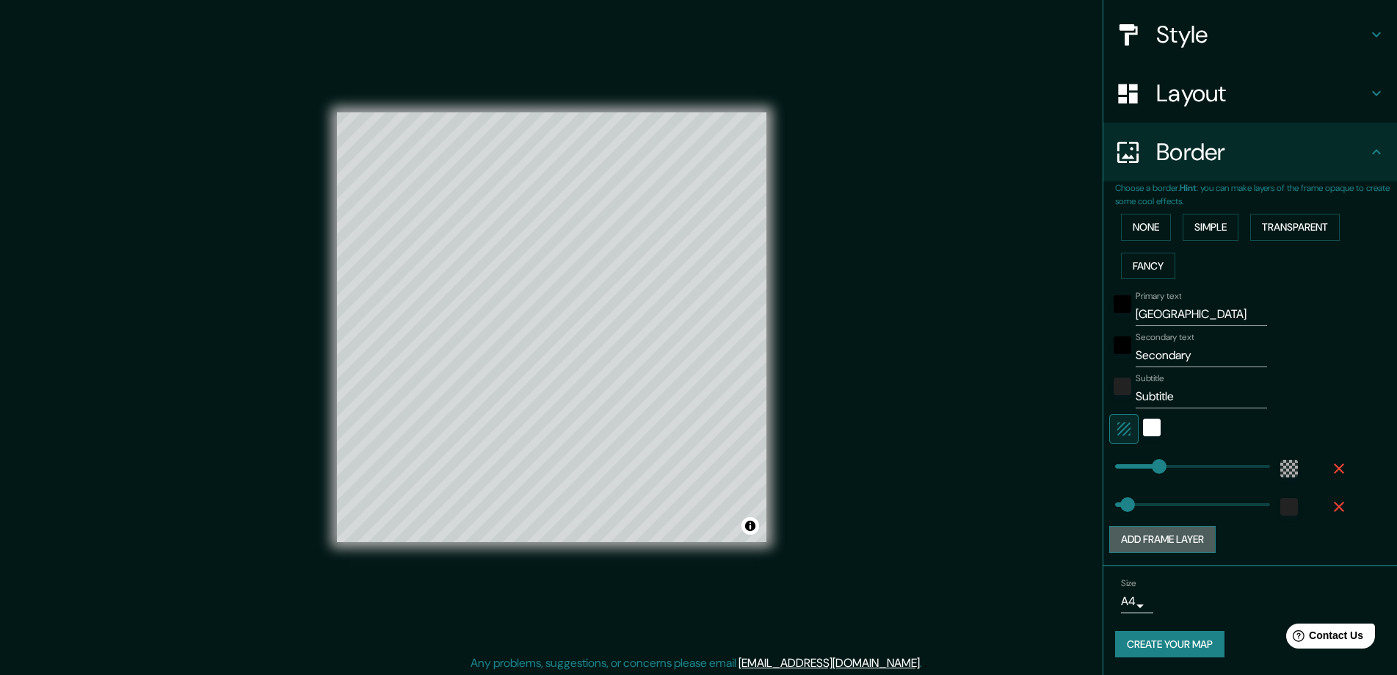
click at [1160, 545] on button "Add frame layer" at bounding box center [1162, 539] width 106 height 27
type input "47"
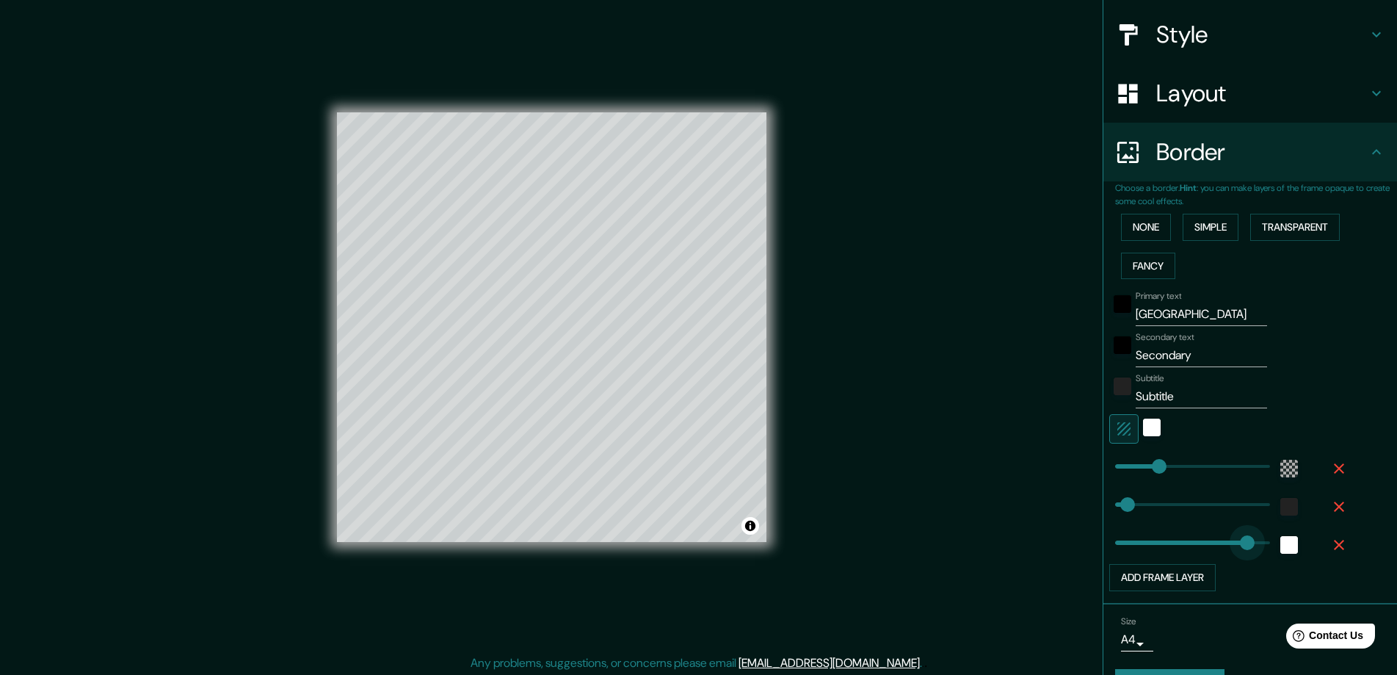
type input "197"
drag, startPoint x: 1165, startPoint y: 545, endPoint x: 1155, endPoint y: 538, distance: 12.2
click at [1172, 578] on button "Add frame layer" at bounding box center [1162, 577] width 106 height 27
type input "47"
type input "197"
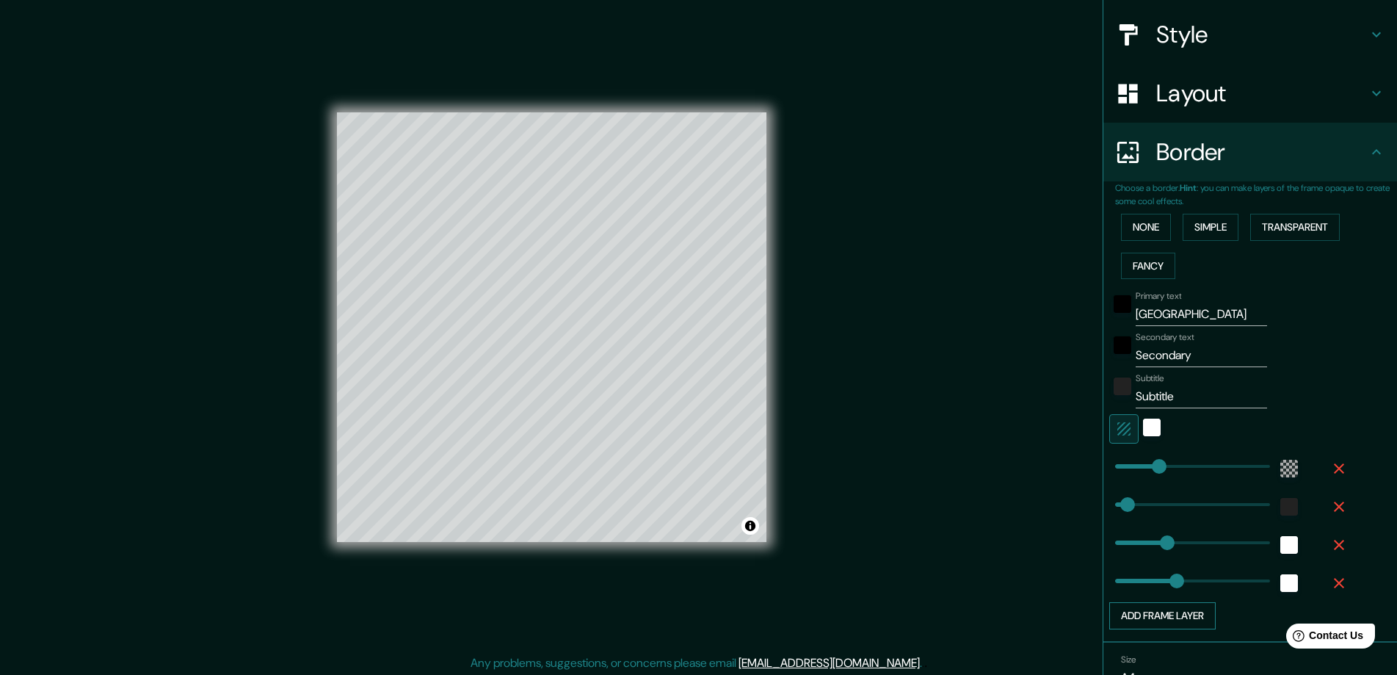
type input "264"
type input "47"
type input "197"
type input "142"
drag, startPoint x: 1172, startPoint y: 578, endPoint x: 1140, endPoint y: 578, distance: 32.3
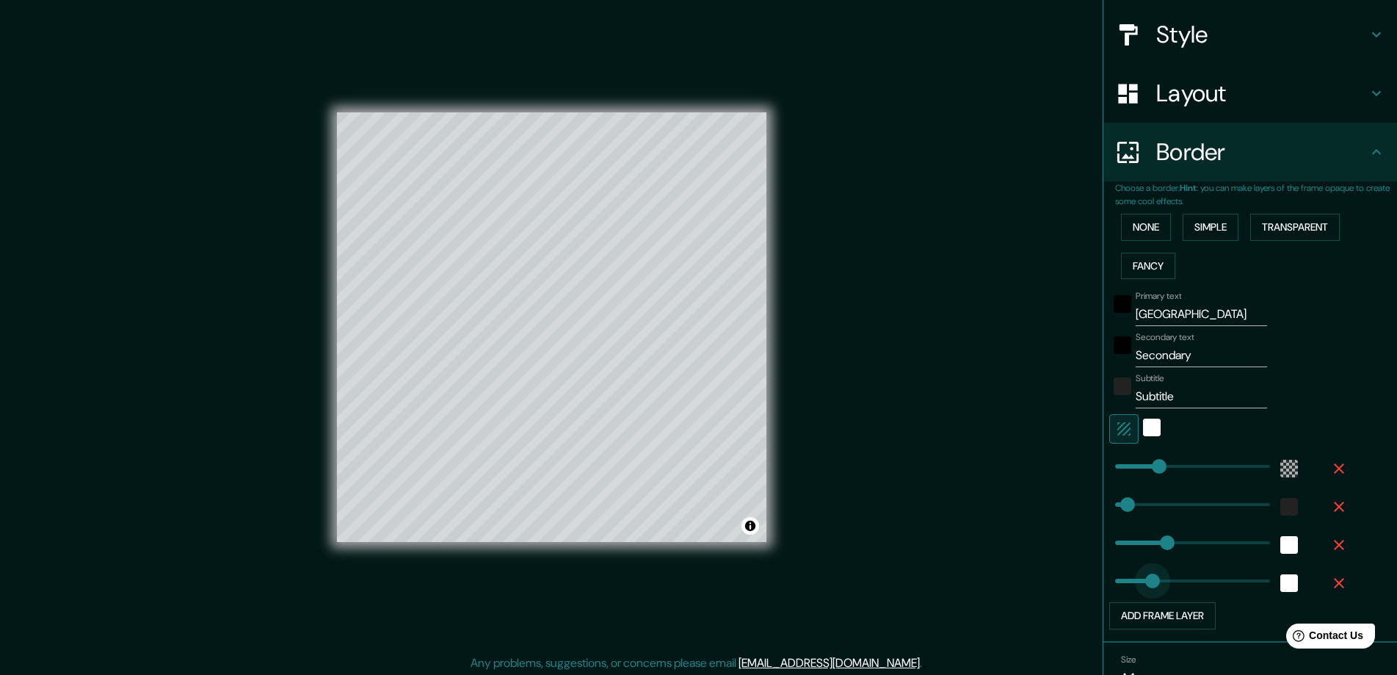
type input "47"
type input "197"
type input "0"
drag, startPoint x: 1143, startPoint y: 580, endPoint x: 1060, endPoint y: 585, distance: 83.1
type input "47"
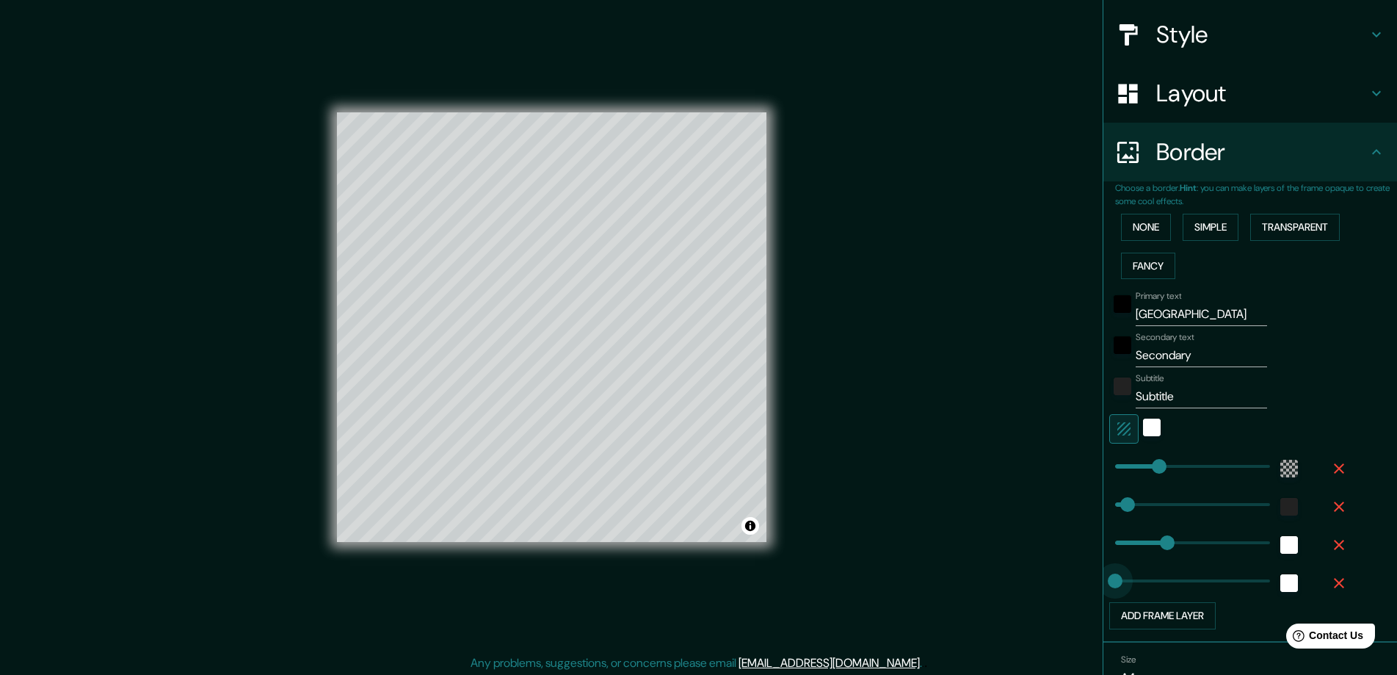
type input "197"
type input "292"
drag, startPoint x: 1117, startPoint y: 504, endPoint x: 1180, endPoint y: 511, distance: 62.8
type input "197"
type input "67"
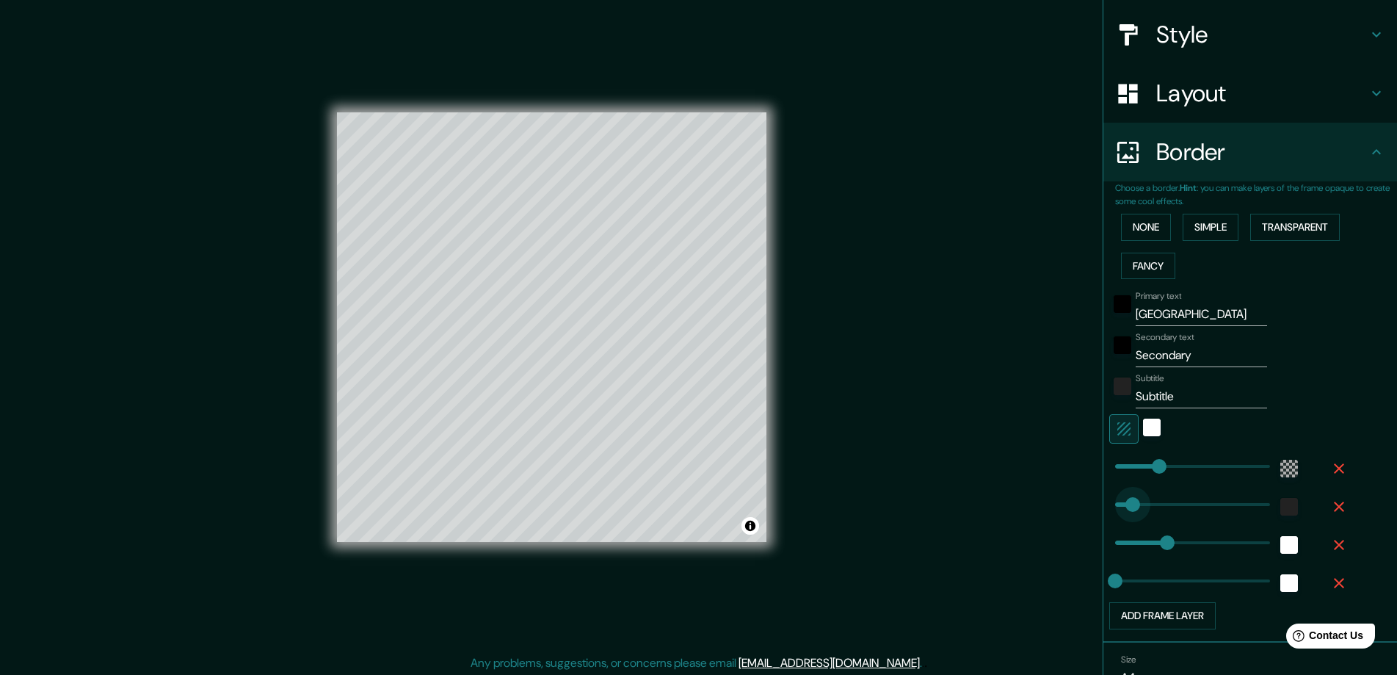
drag, startPoint x: 1180, startPoint y: 511, endPoint x: 1120, endPoint y: 512, distance: 59.5
click at [1330, 583] on icon "button" at bounding box center [1339, 583] width 18 height 18
type input "197"
click at [1334, 545] on icon "button" at bounding box center [1339, 545] width 10 height 10
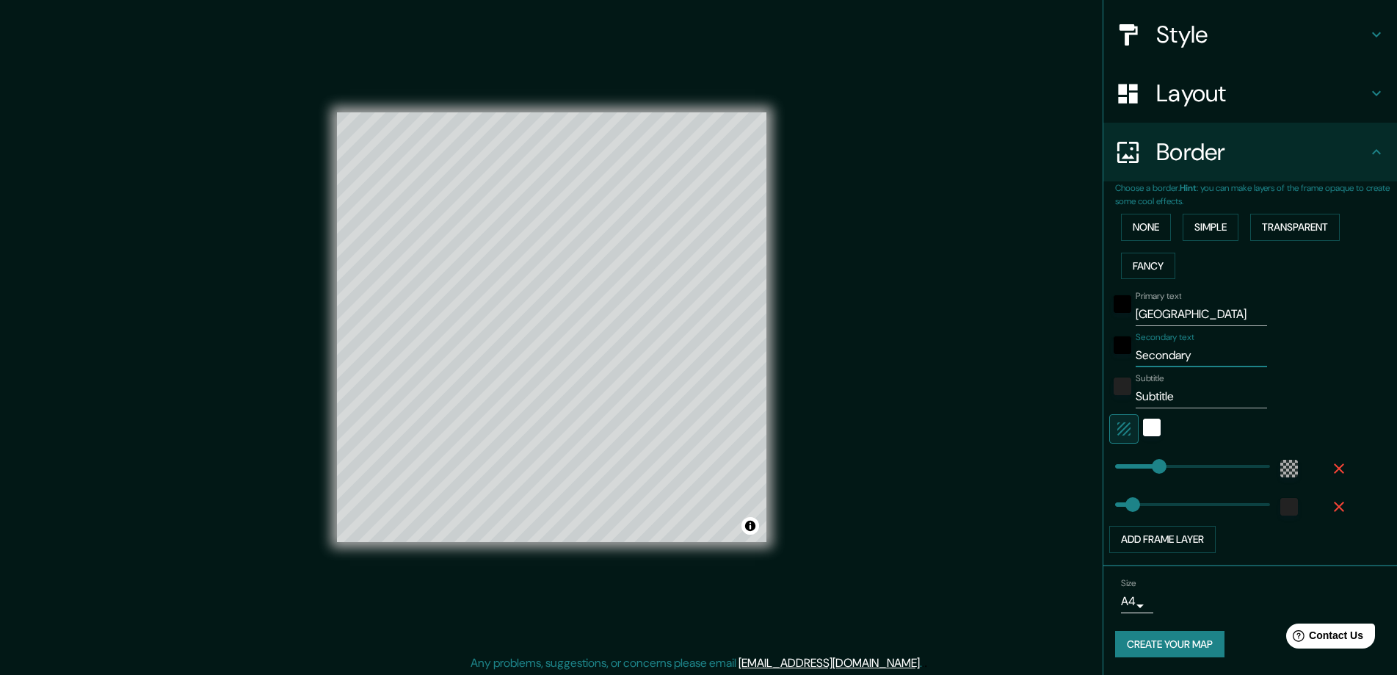
drag, startPoint x: 1189, startPoint y: 357, endPoint x: 1126, endPoint y: 356, distance: 63.1
click at [1136, 356] on input "Secondary" at bounding box center [1201, 355] width 131 height 23
type input "[GEOGRAPHIC_DATA]"
drag, startPoint x: 1180, startPoint y: 316, endPoint x: 1089, endPoint y: 318, distance: 91.0
click at [1089, 318] on div "Mappin Location Zaragoza, provincia de Zaragoza, España Pins Style Layout Borde…" at bounding box center [698, 339] width 1397 height 678
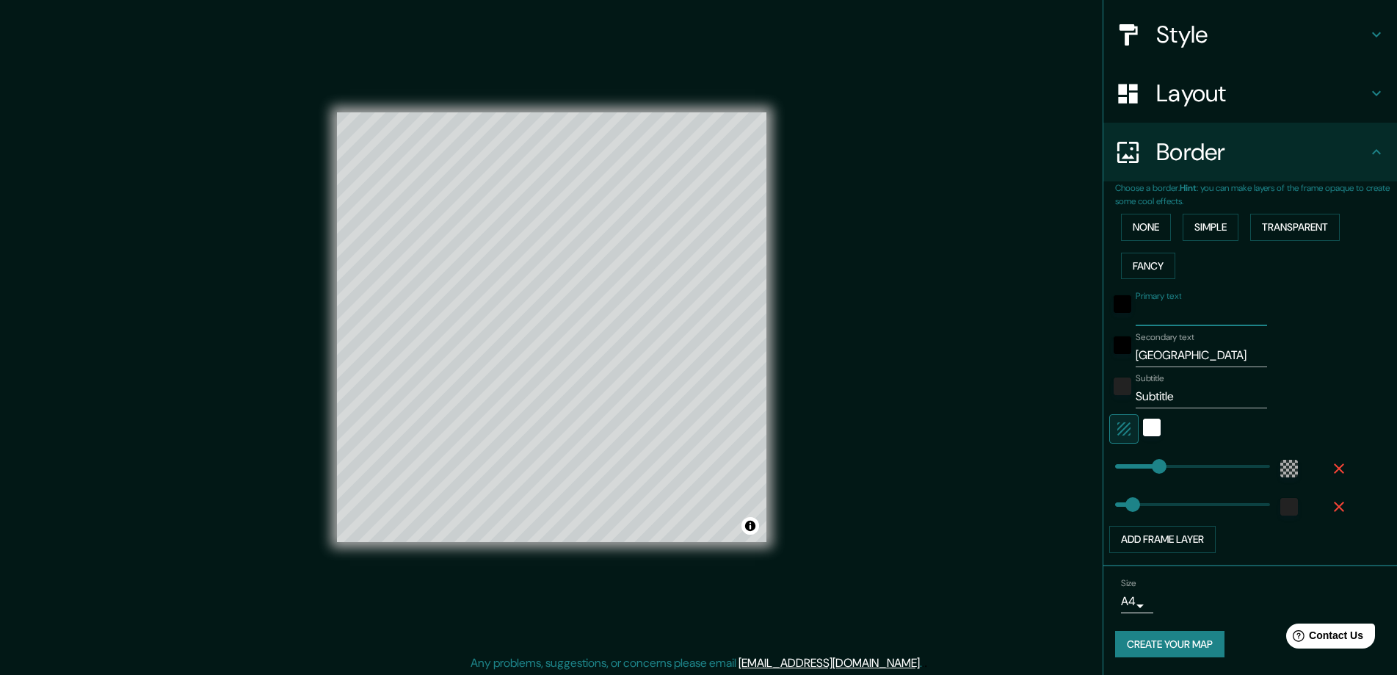
type input "[GEOGRAPHIC_DATA]"
drag, startPoint x: 1181, startPoint y: 355, endPoint x: 1122, endPoint y: 357, distance: 58.8
click at [1122, 357] on div "Secondary text zaragoza" at bounding box center [1229, 349] width 241 height 35
type input "aragón"
drag, startPoint x: 1174, startPoint y: 355, endPoint x: 1107, endPoint y: 355, distance: 66.8
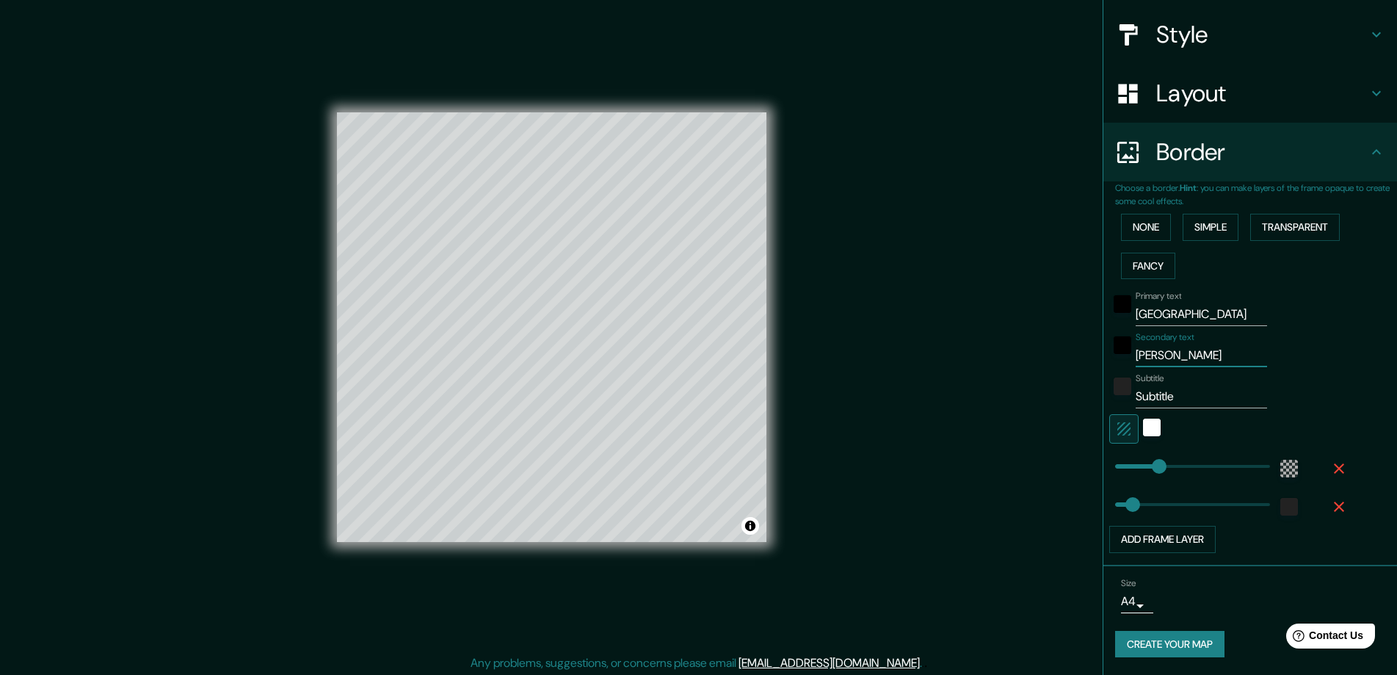
click at [1109, 355] on div "Secondary text aragón" at bounding box center [1229, 349] width 241 height 35
drag, startPoint x: 1173, startPoint y: 399, endPoint x: 1109, endPoint y: 397, distance: 63.9
click at [1109, 397] on div "Subtitle Subtitle" at bounding box center [1229, 390] width 241 height 35
type input "e"
type input "ESPAÑA"
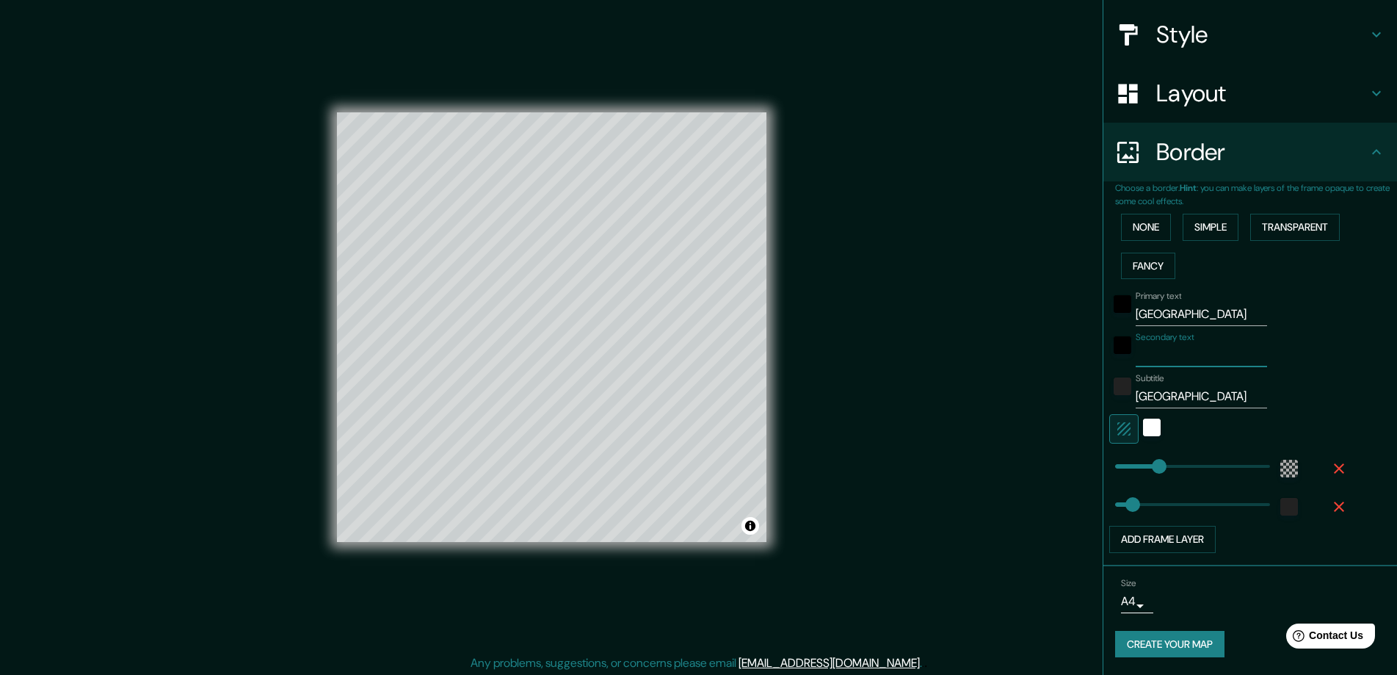
drag, startPoint x: 1207, startPoint y: 352, endPoint x: 1141, endPoint y: 354, distance: 66.8
click at [1141, 354] on input "Secondary text" at bounding box center [1201, 355] width 131 height 23
type input "ZARAGOZA"
click at [1114, 349] on div "black" at bounding box center [1123, 345] width 18 height 18
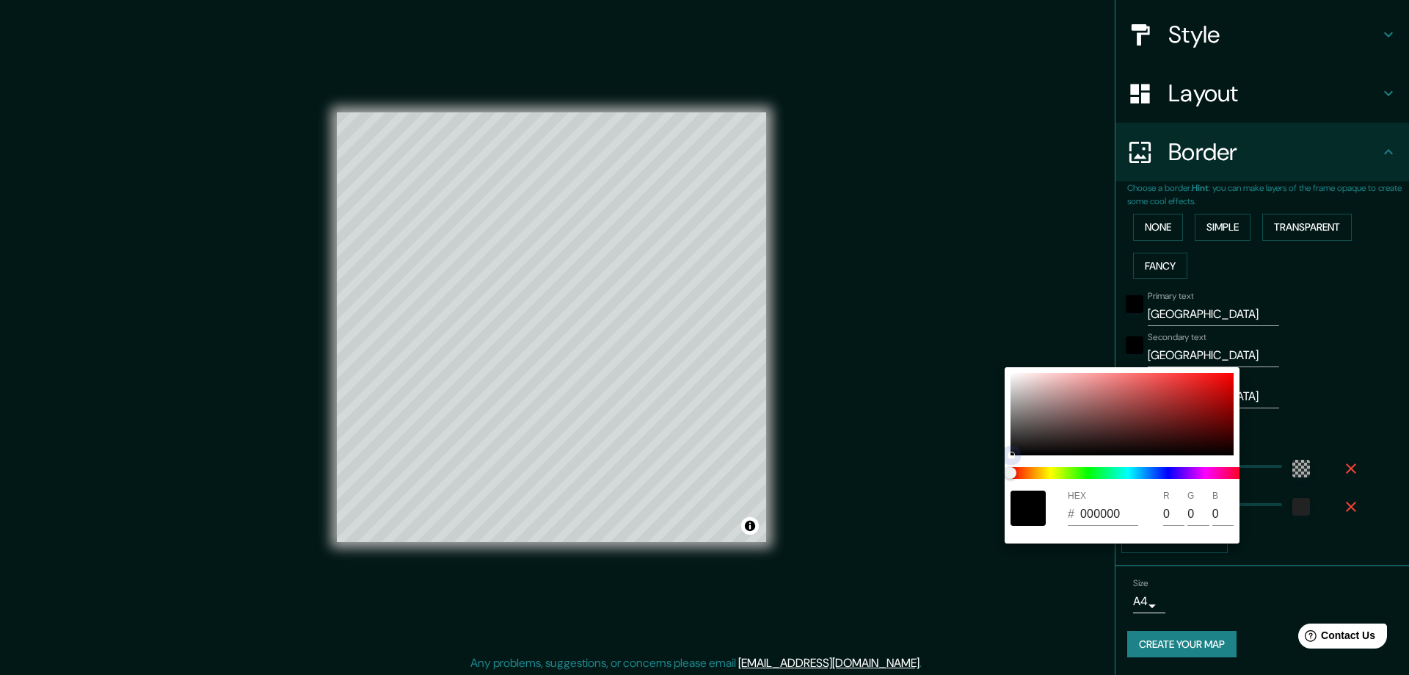
click at [1017, 445] on div at bounding box center [1122, 414] width 223 height 82
type input "1E1D1D"
type input "30"
type input "29"
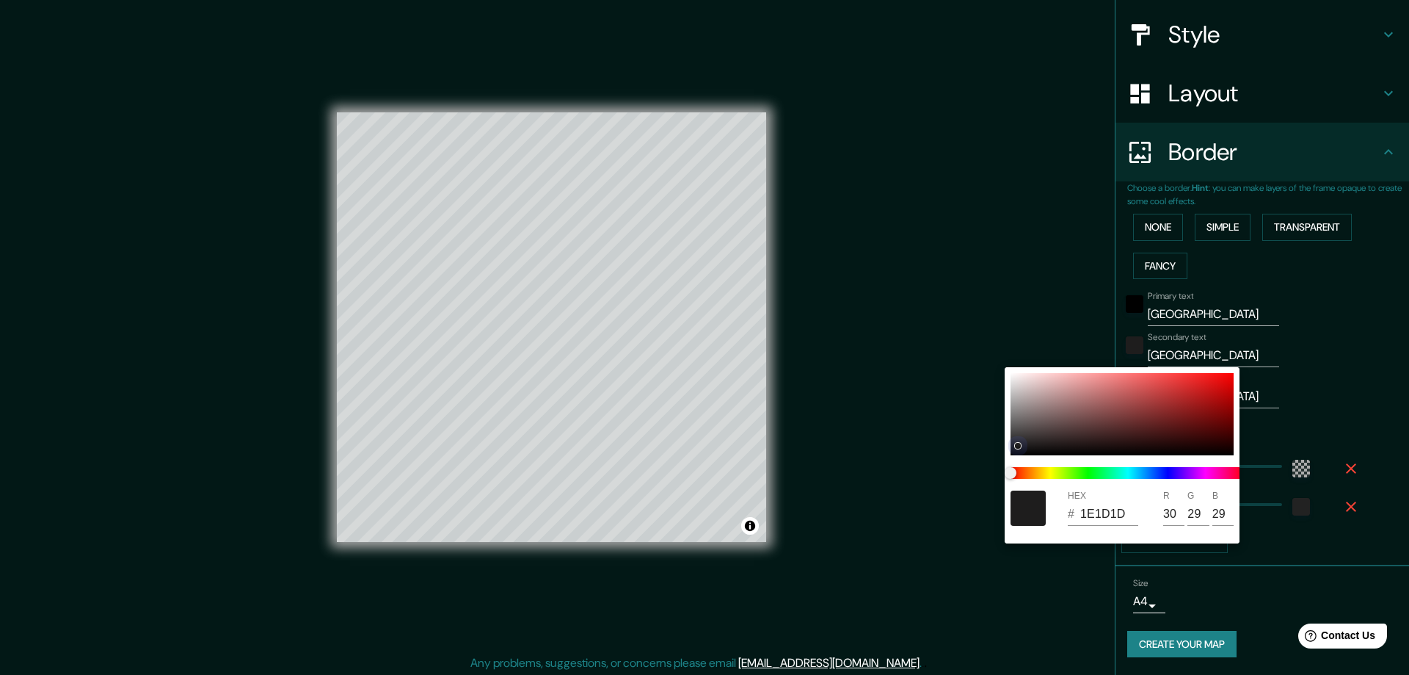
click at [1128, 433] on div at bounding box center [1122, 414] width 223 height 82
type input "431F1F"
type input "67"
type input "31"
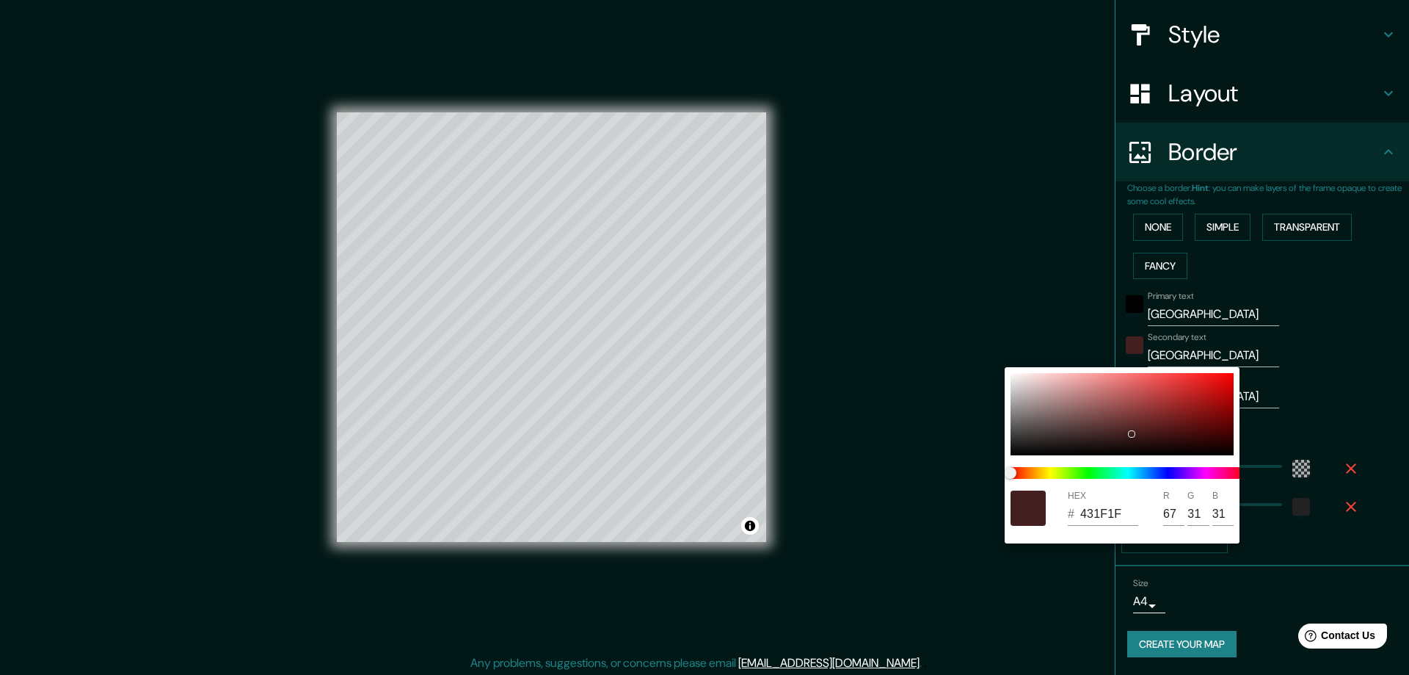
click at [947, 399] on div at bounding box center [704, 337] width 1409 height 675
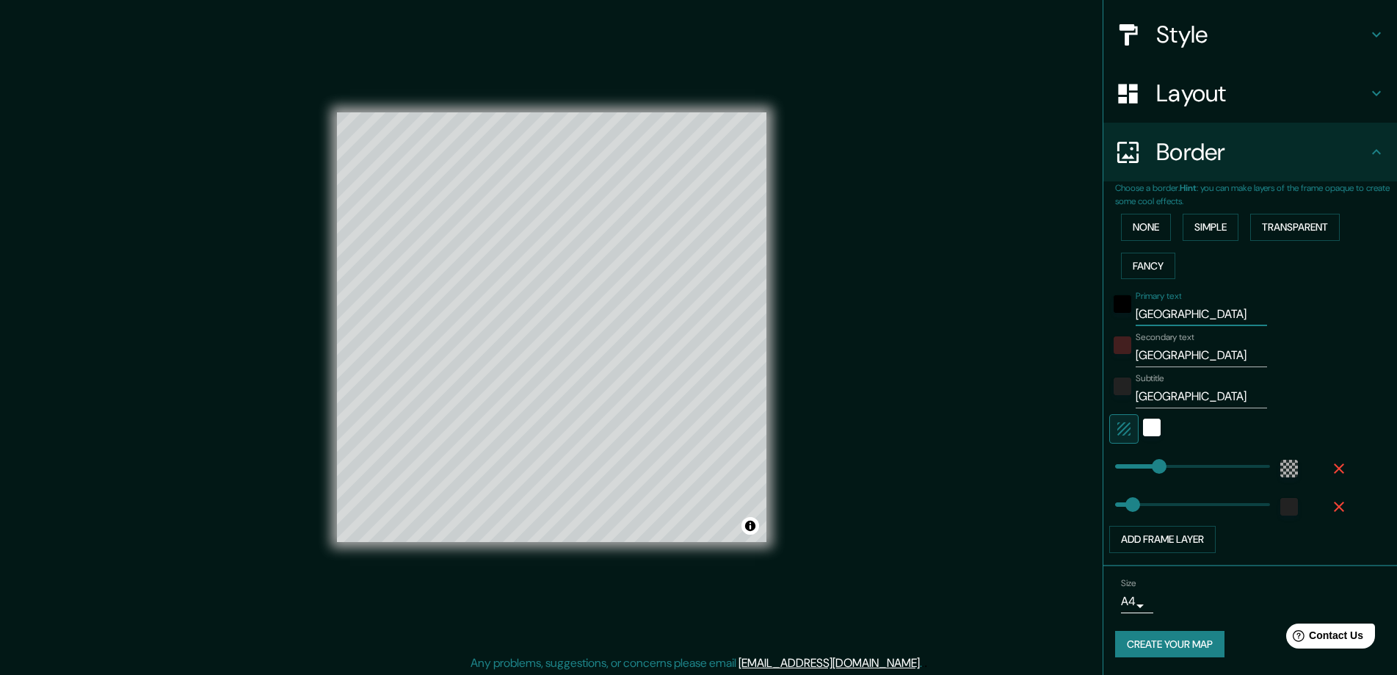
drag, startPoint x: 1197, startPoint y: 322, endPoint x: 1076, endPoint y: 319, distance: 121.2
click at [1076, 319] on div "Mappin Location Zaragoza, provincia de Zaragoza, España Pins Style Layout Borde…" at bounding box center [698, 339] width 1397 height 678
click at [940, 429] on div "Mappin Location Zaragoza, provincia de Zaragoza, España Pins Style Layout Borde…" at bounding box center [698, 339] width 1397 height 678
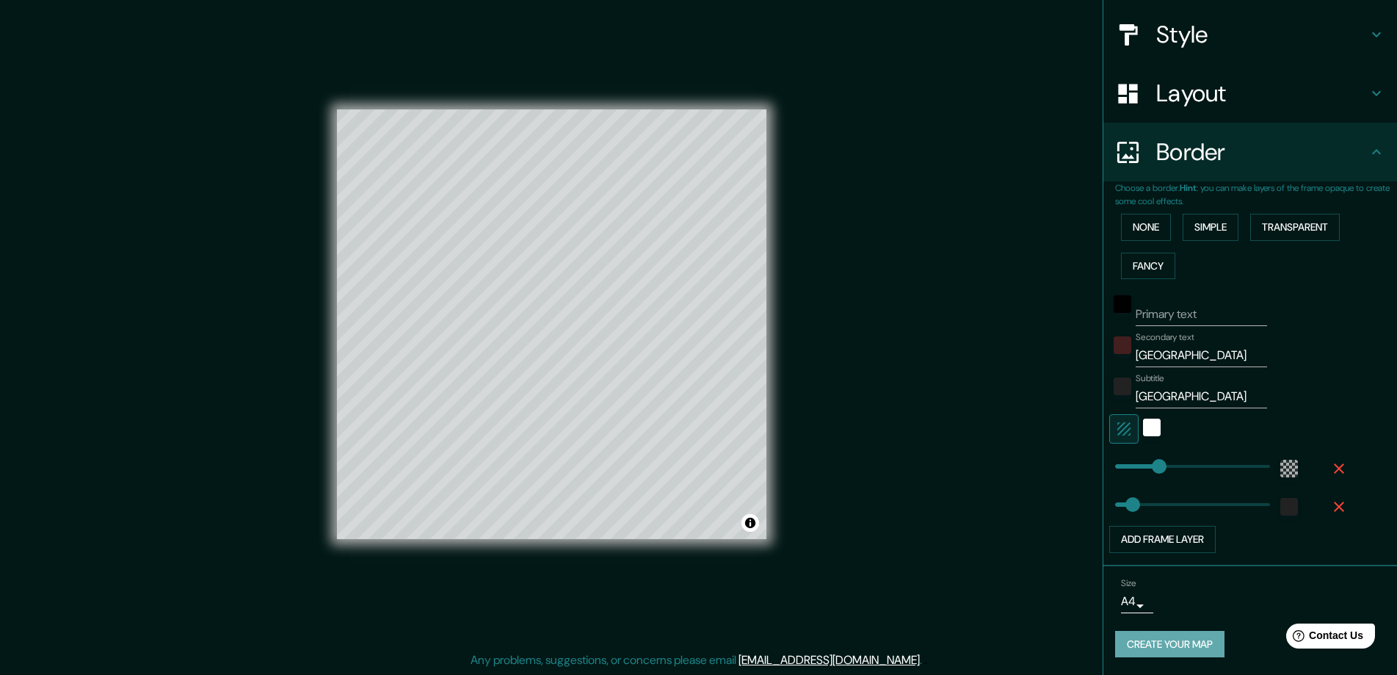
click at [1144, 639] on button "Create your map" at bounding box center [1169, 644] width 109 height 27
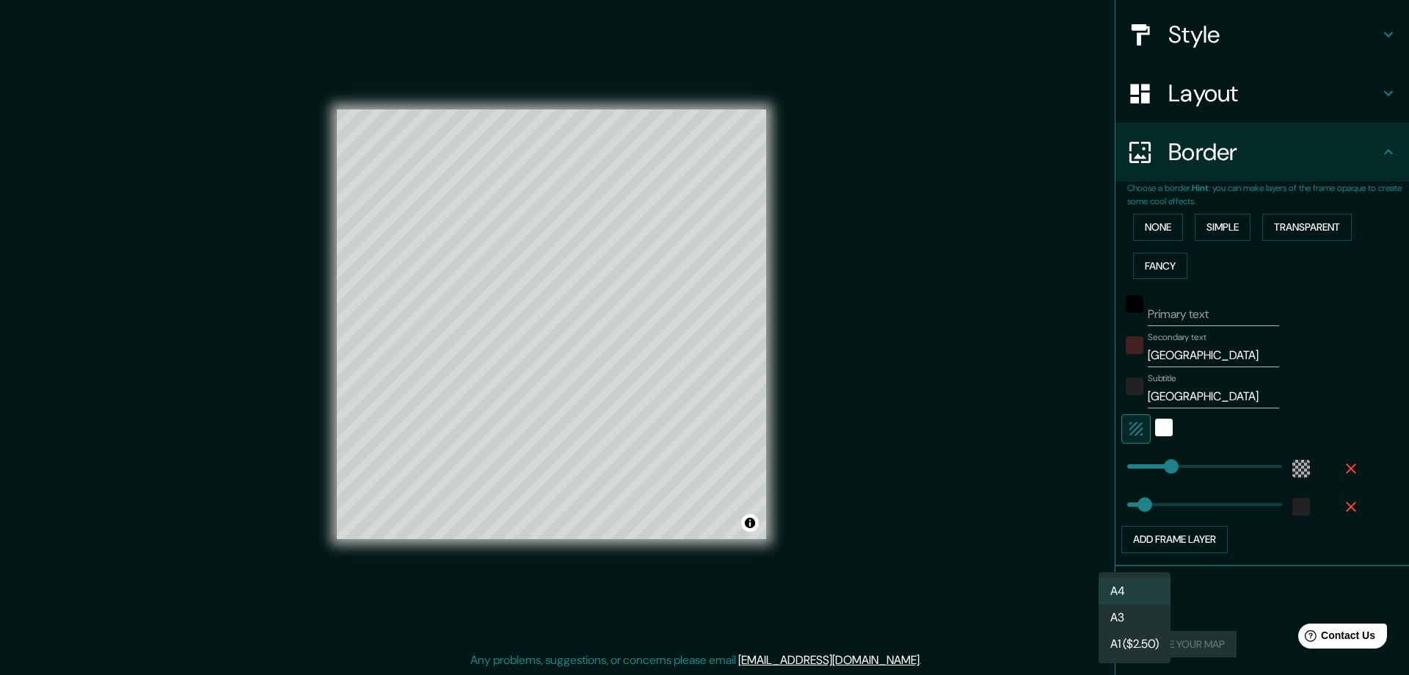
click at [1128, 599] on body "Mappin Location Zaragoza, provincia de Zaragoza, España Pins Style Layout Borde…" at bounding box center [704, 334] width 1409 height 675
click at [1124, 585] on li "A4" at bounding box center [1135, 591] width 72 height 26
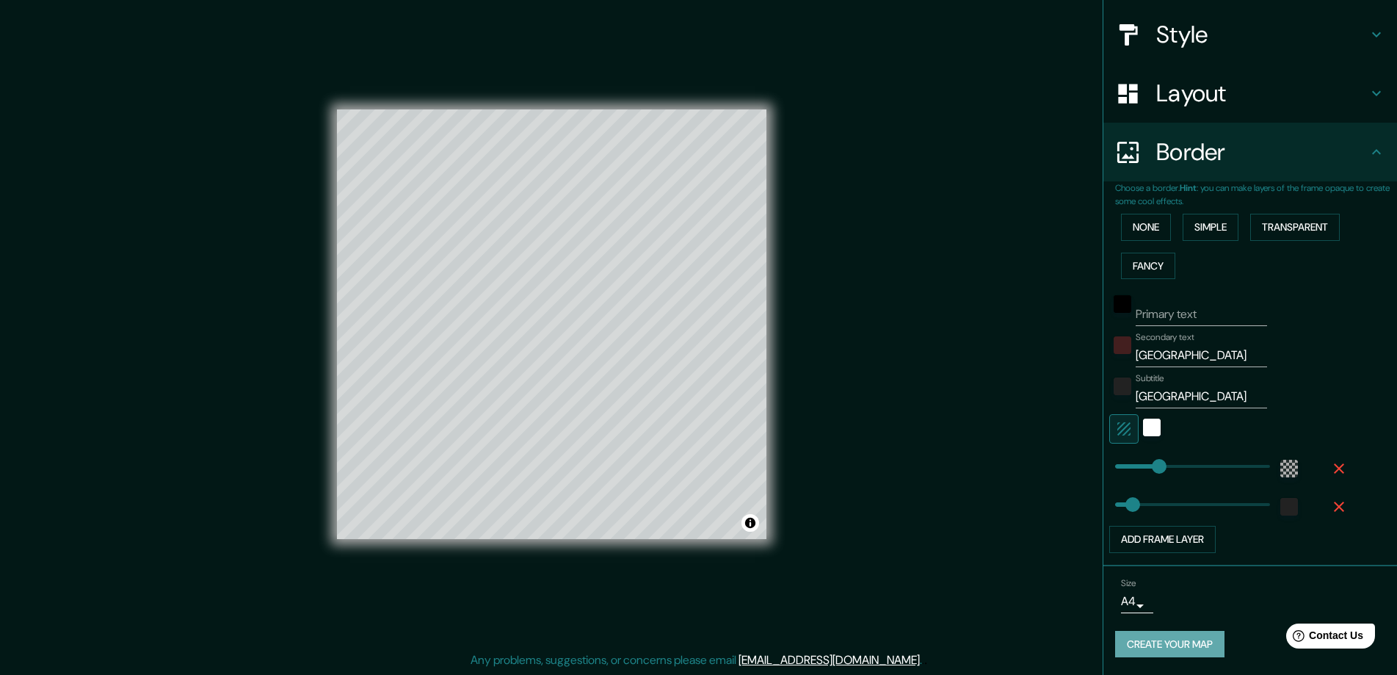
click at [1138, 647] on button "Create your map" at bounding box center [1169, 644] width 109 height 27
click at [1151, 647] on div "Create your map" at bounding box center [1250, 644] width 270 height 27
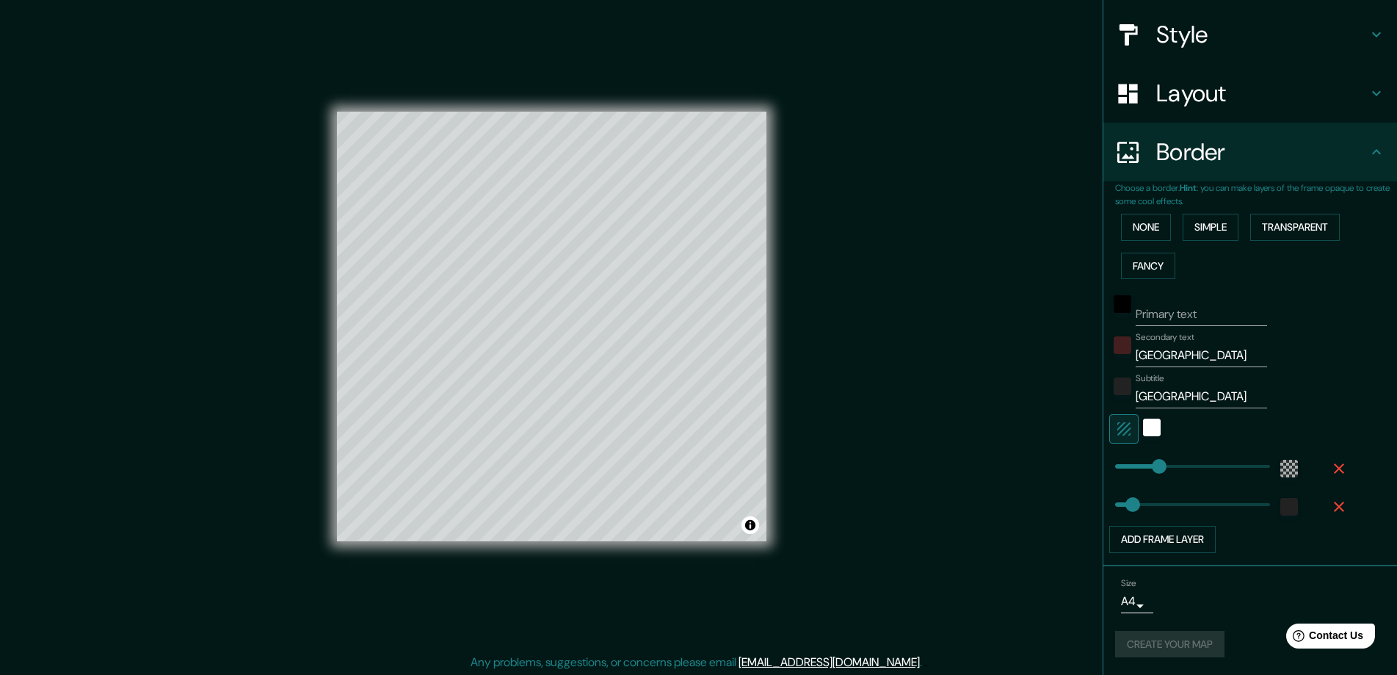
scroll to position [0, 0]
click at [749, 526] on button "Toggle attribution" at bounding box center [750, 526] width 18 height 18
click at [849, 531] on div "Mappin Location Zaragoza, provincia de Zaragoza, España Pins Style Layout Borde…" at bounding box center [698, 339] width 1397 height 678
drag, startPoint x: 780, startPoint y: 355, endPoint x: 920, endPoint y: 392, distance: 145.1
click at [920, 392] on div "Mappin Location Zaragoza, provincia de Zaragoza, España Pins Style Layout Borde…" at bounding box center [698, 339] width 1397 height 678
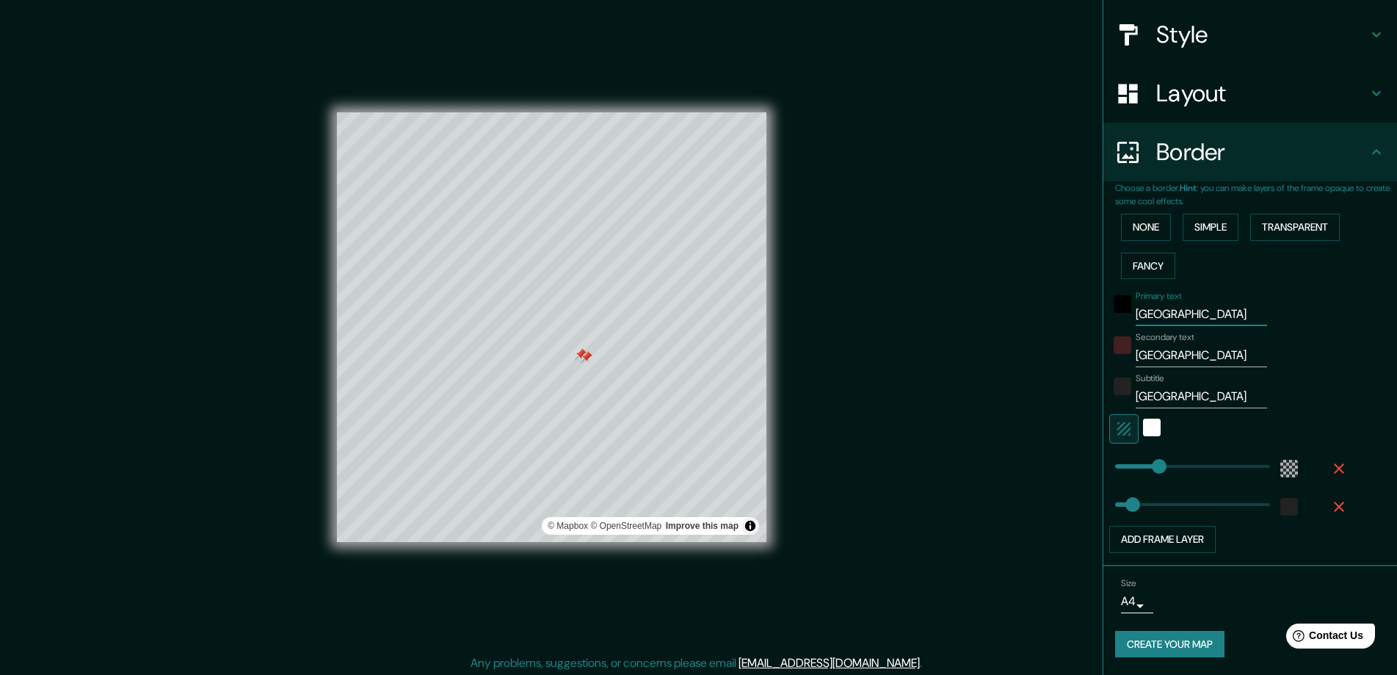
type input "[GEOGRAPHIC_DATA]"
type input "ZARAG"
